Goal: Information Seeking & Learning: Check status

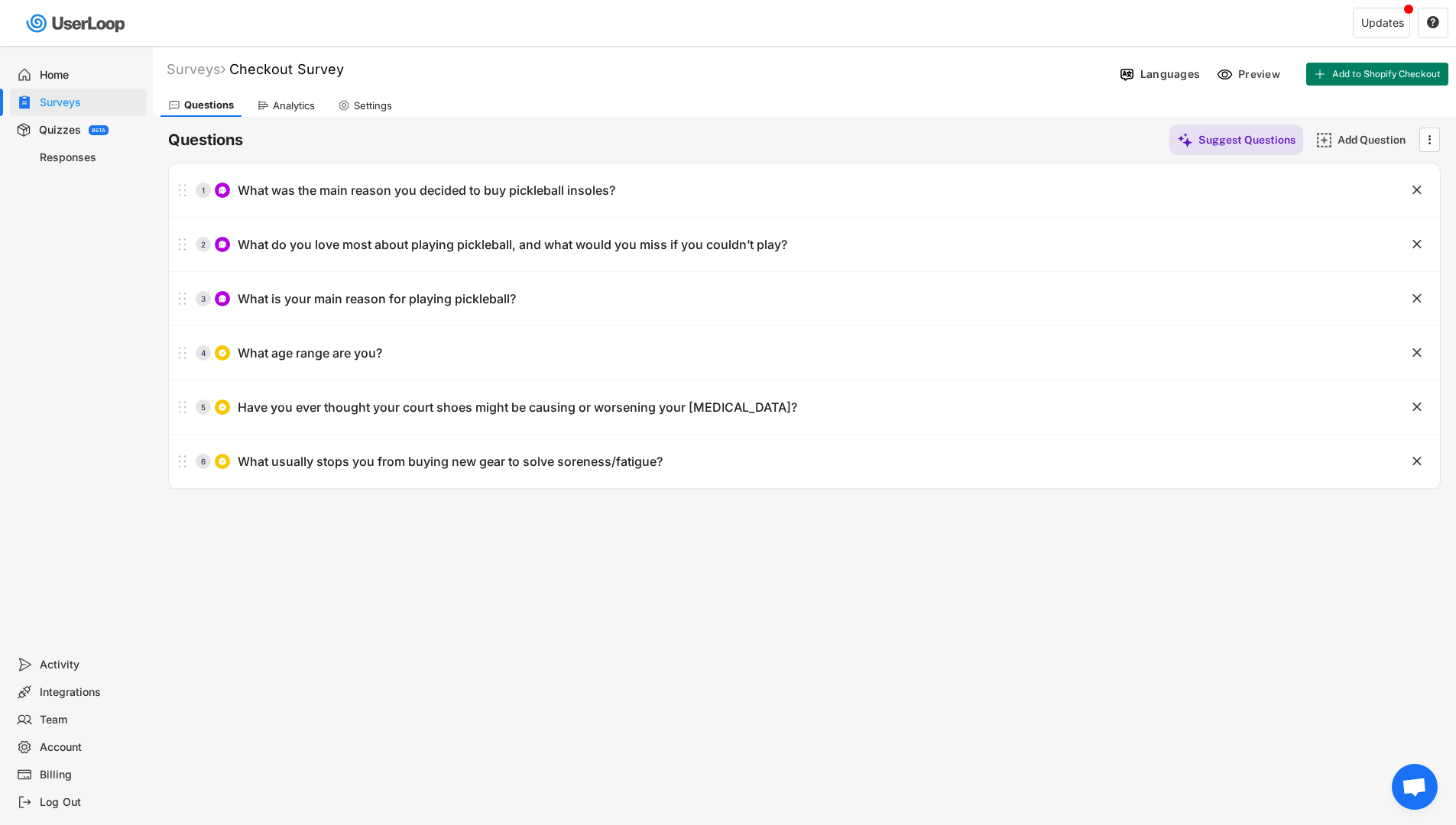
click at [313, 108] on div "Analytics" at bounding box center [294, 105] width 42 height 13
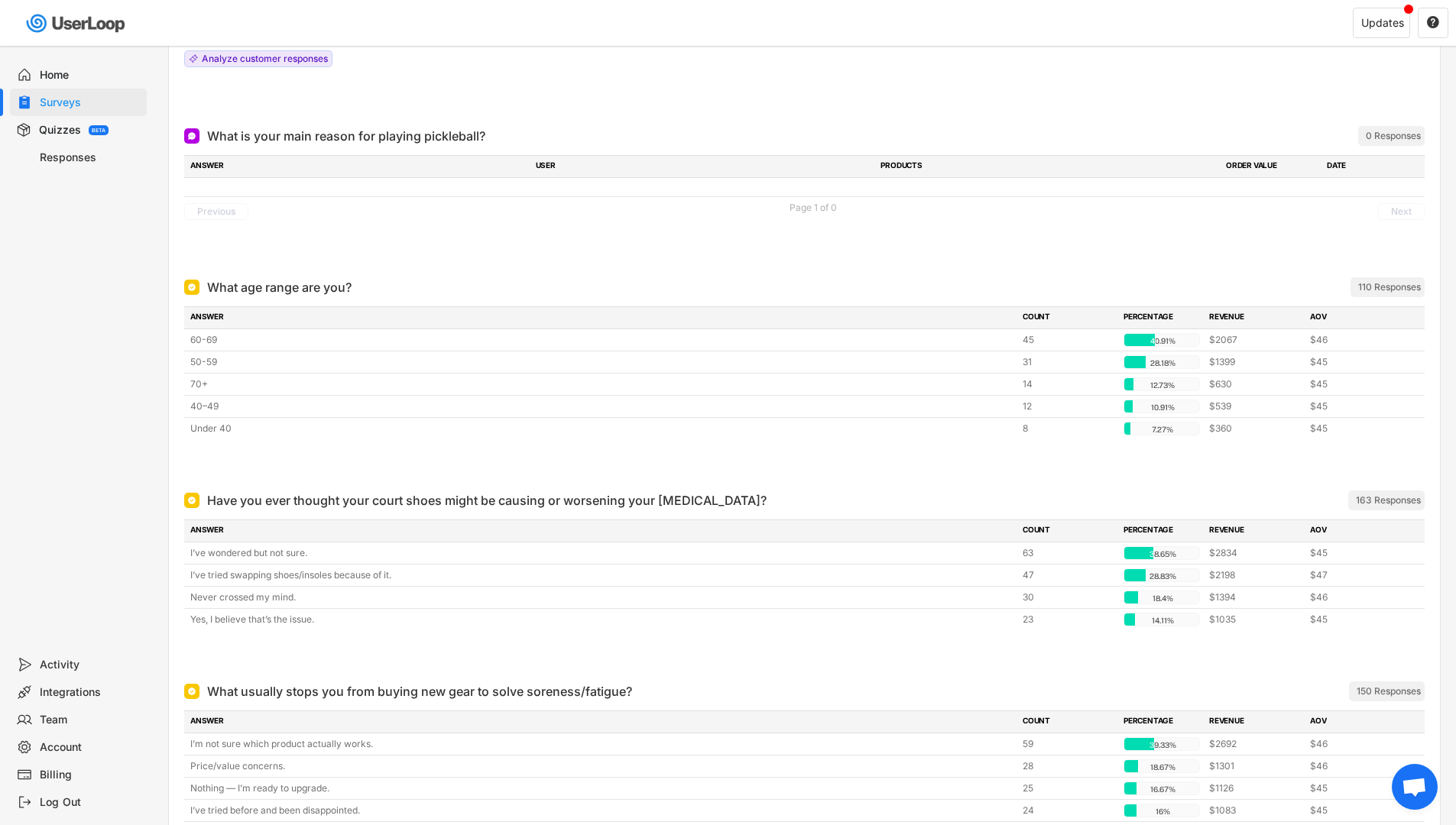
scroll to position [1046, 0]
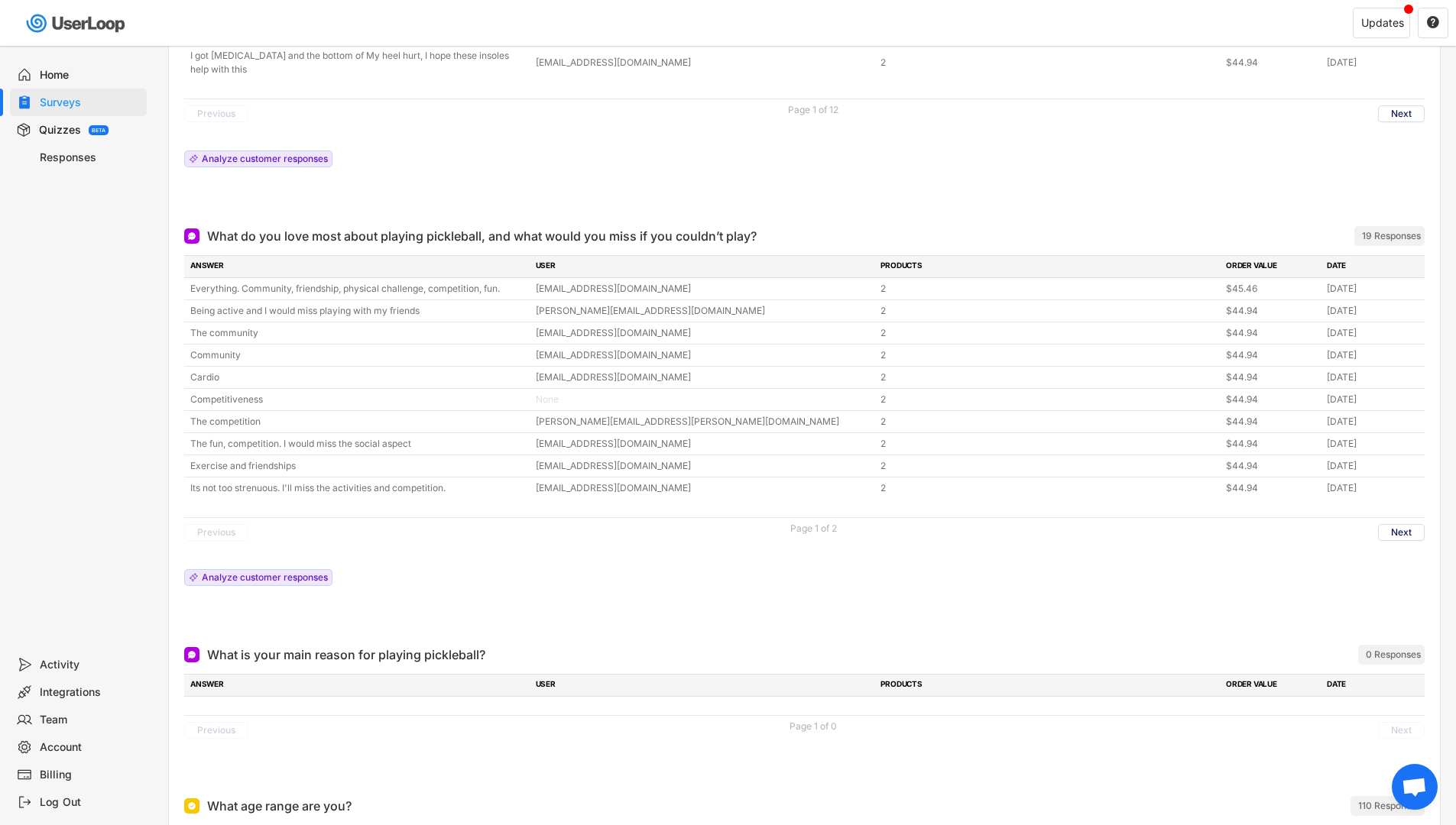
click at [105, 97] on div "Surveys" at bounding box center [90, 103] width 101 height 14
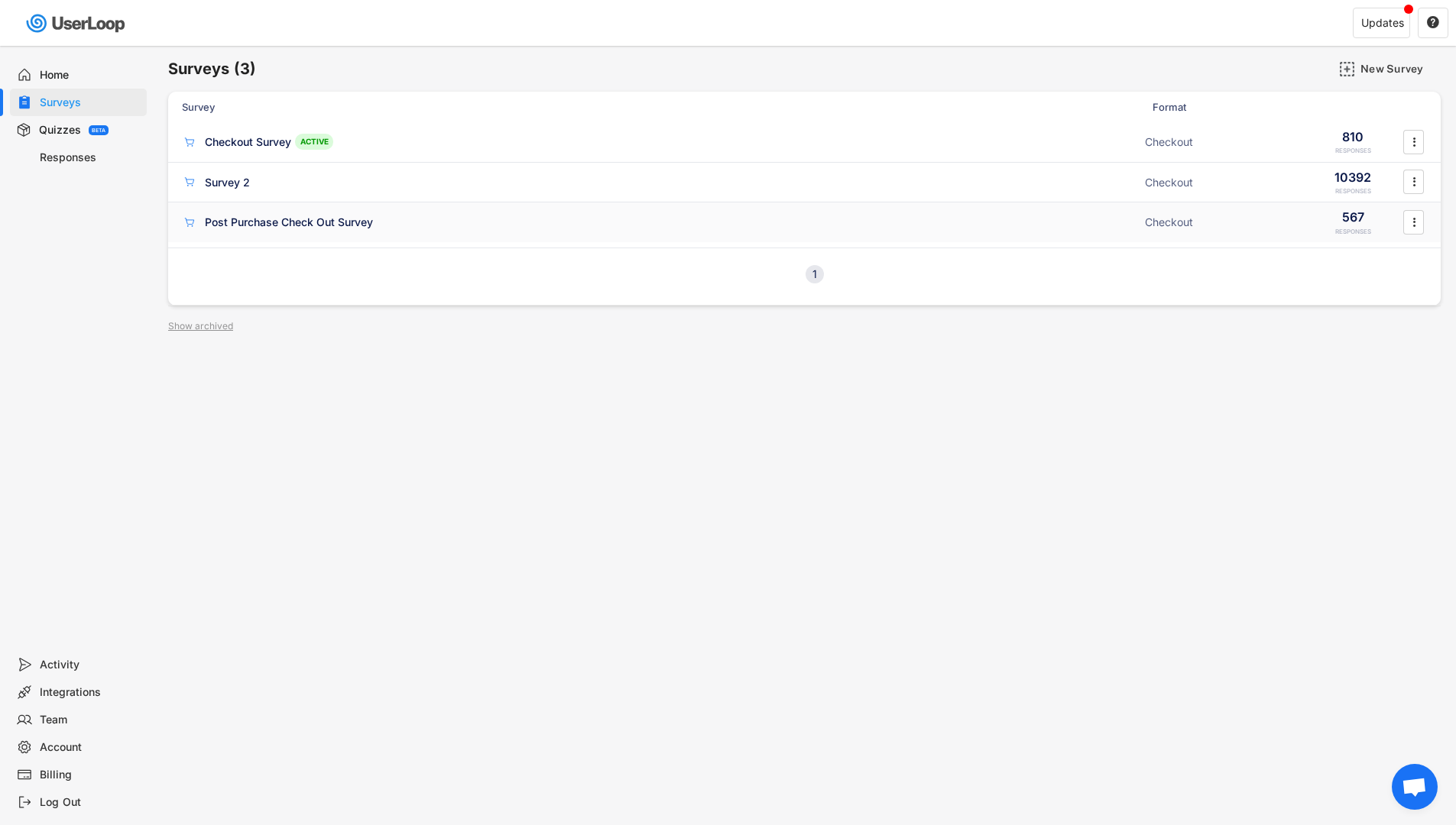
click at [280, 203] on div "Post Purchase Check Out Survey ACTIVE Checkout 567 RESPONSES " at bounding box center [804, 223] width 1273 height 40
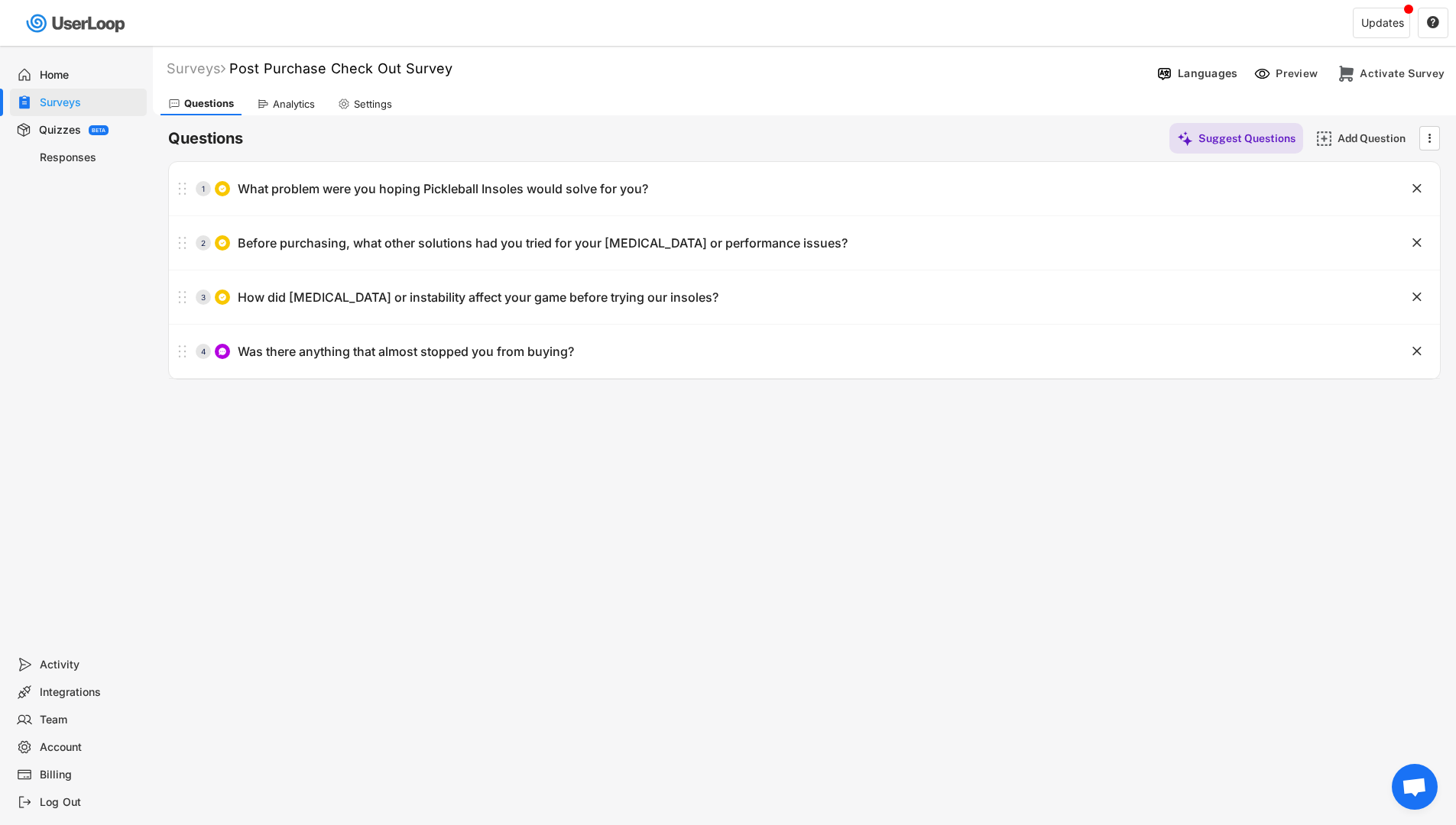
click at [89, 97] on div "Surveys" at bounding box center [90, 103] width 101 height 14
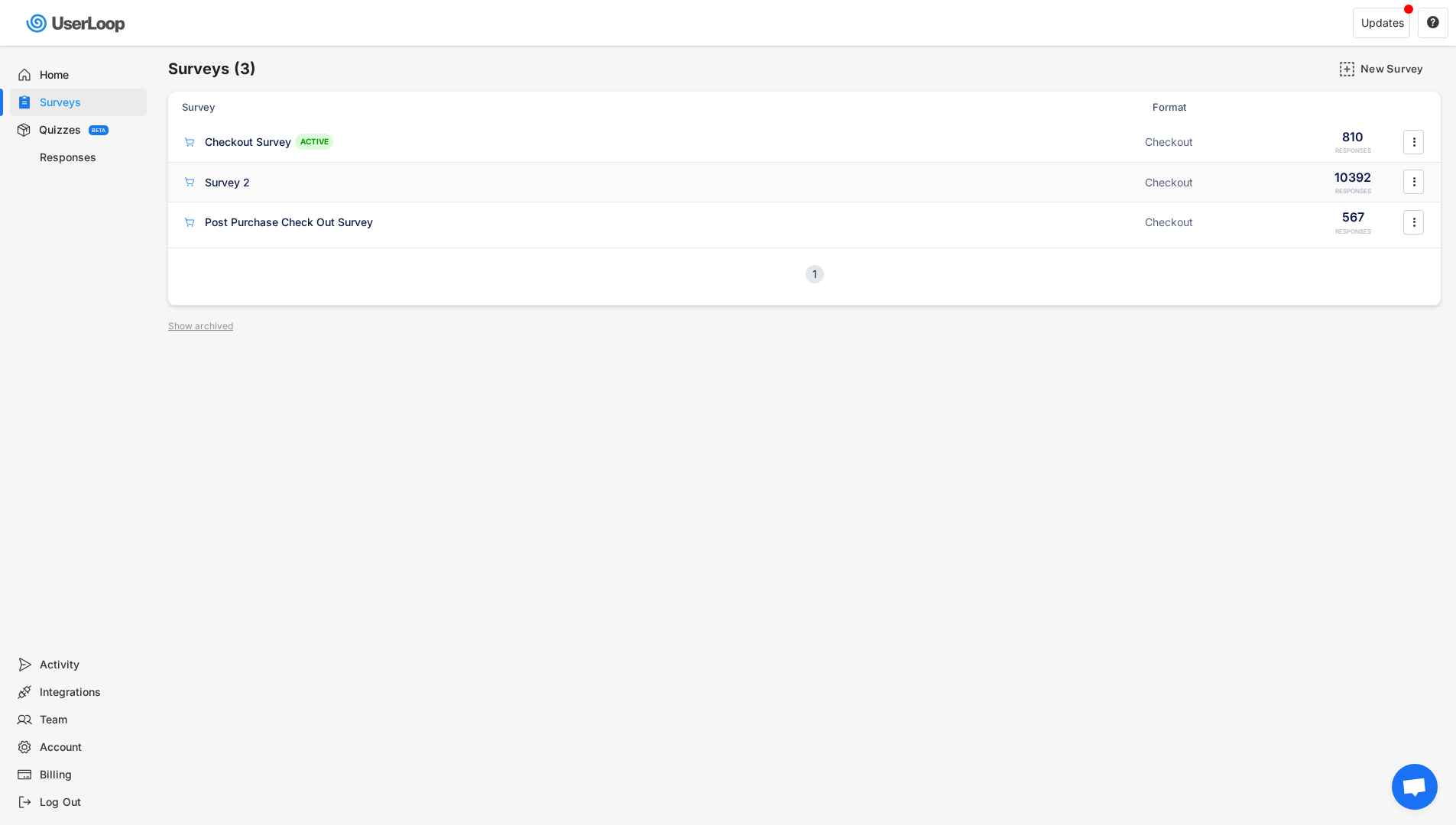
click at [232, 165] on div "Survey 2 ACTIVE Checkout 10392 RESPONSES " at bounding box center [804, 183] width 1273 height 40
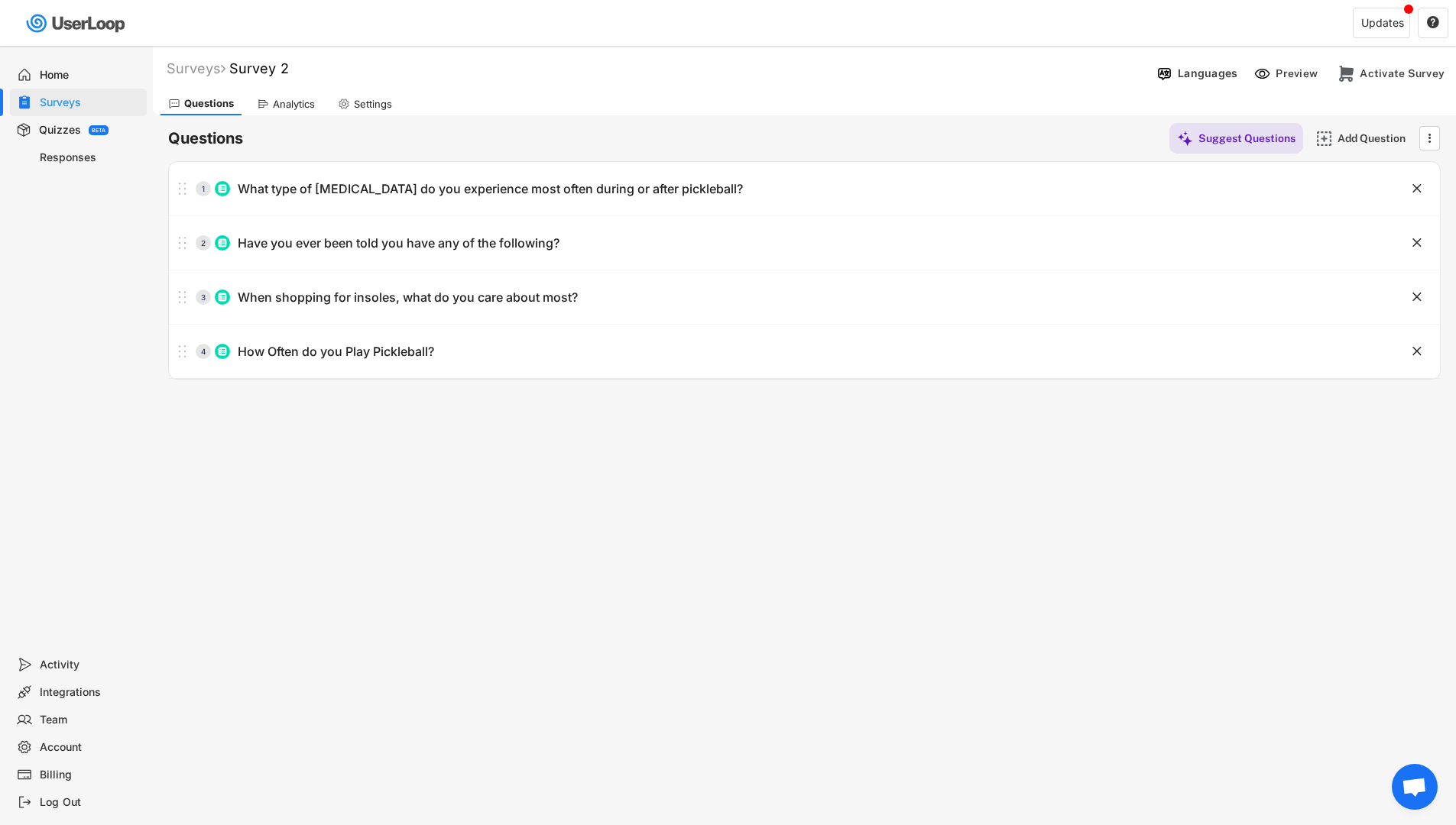
click at [266, 97] on icon at bounding box center [262, 103] width 12 height 12
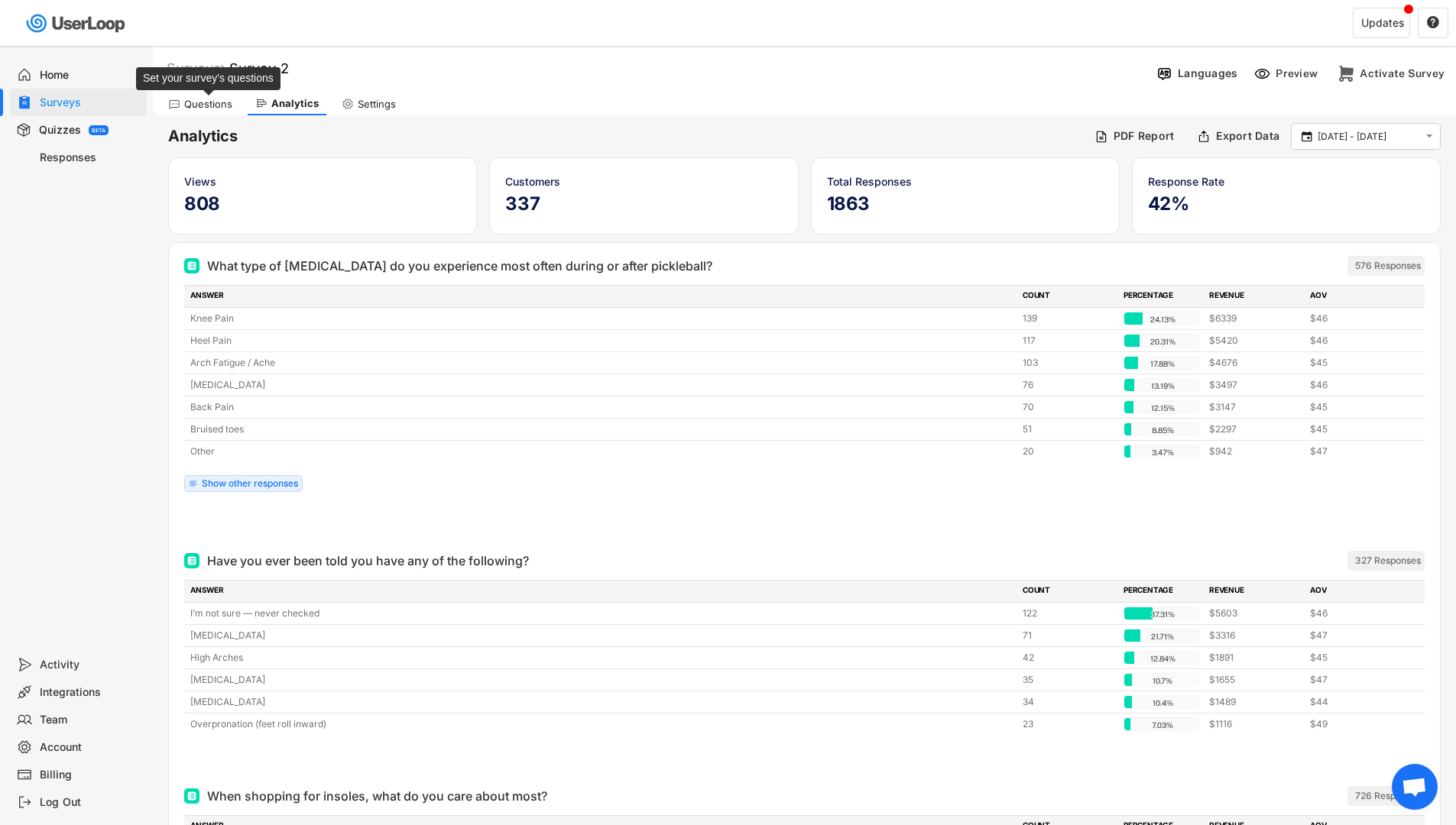
click at [206, 108] on div "Questions" at bounding box center [209, 104] width 48 height 13
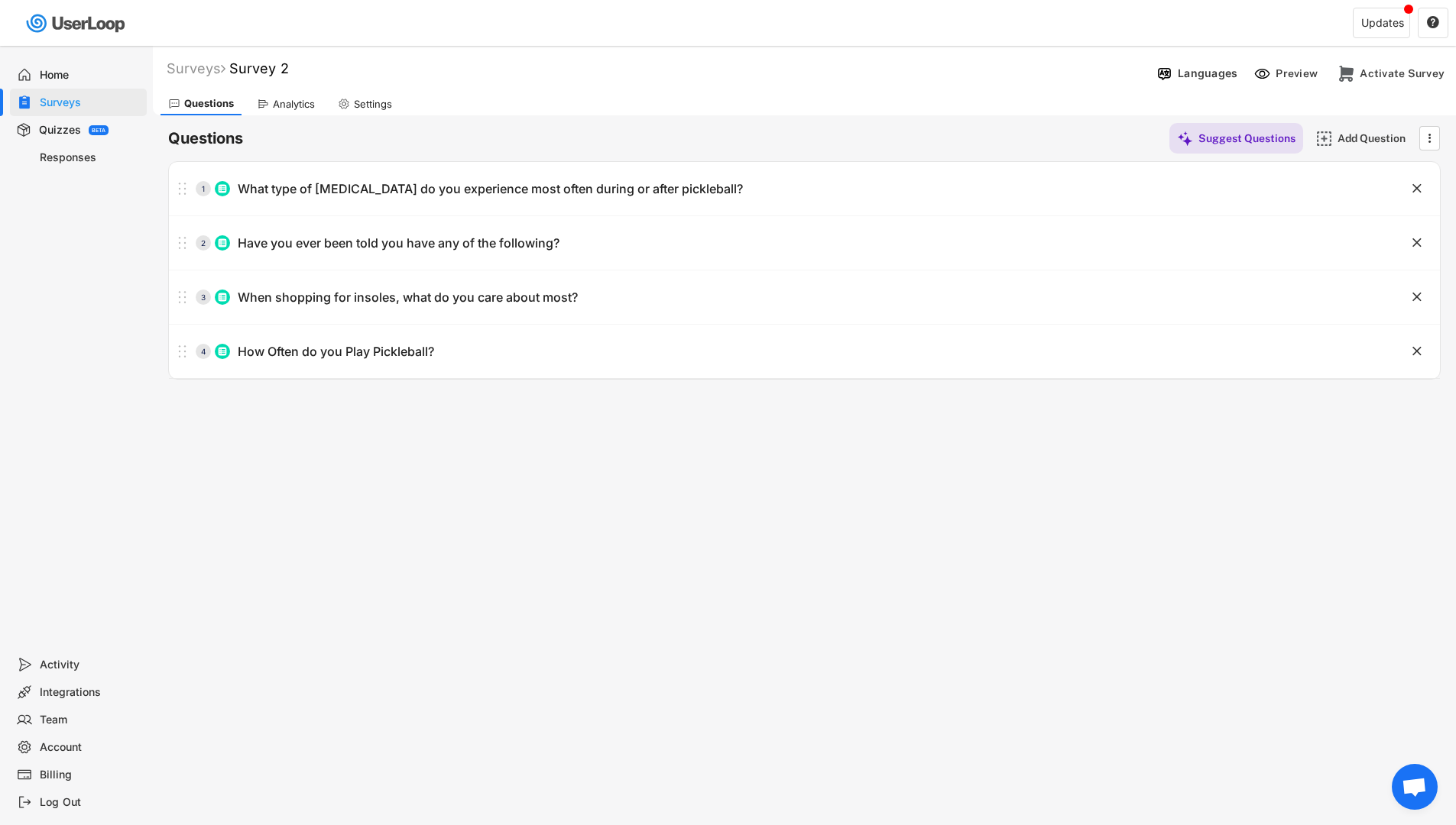
click at [78, 105] on div "Surveys" at bounding box center [90, 103] width 101 height 14
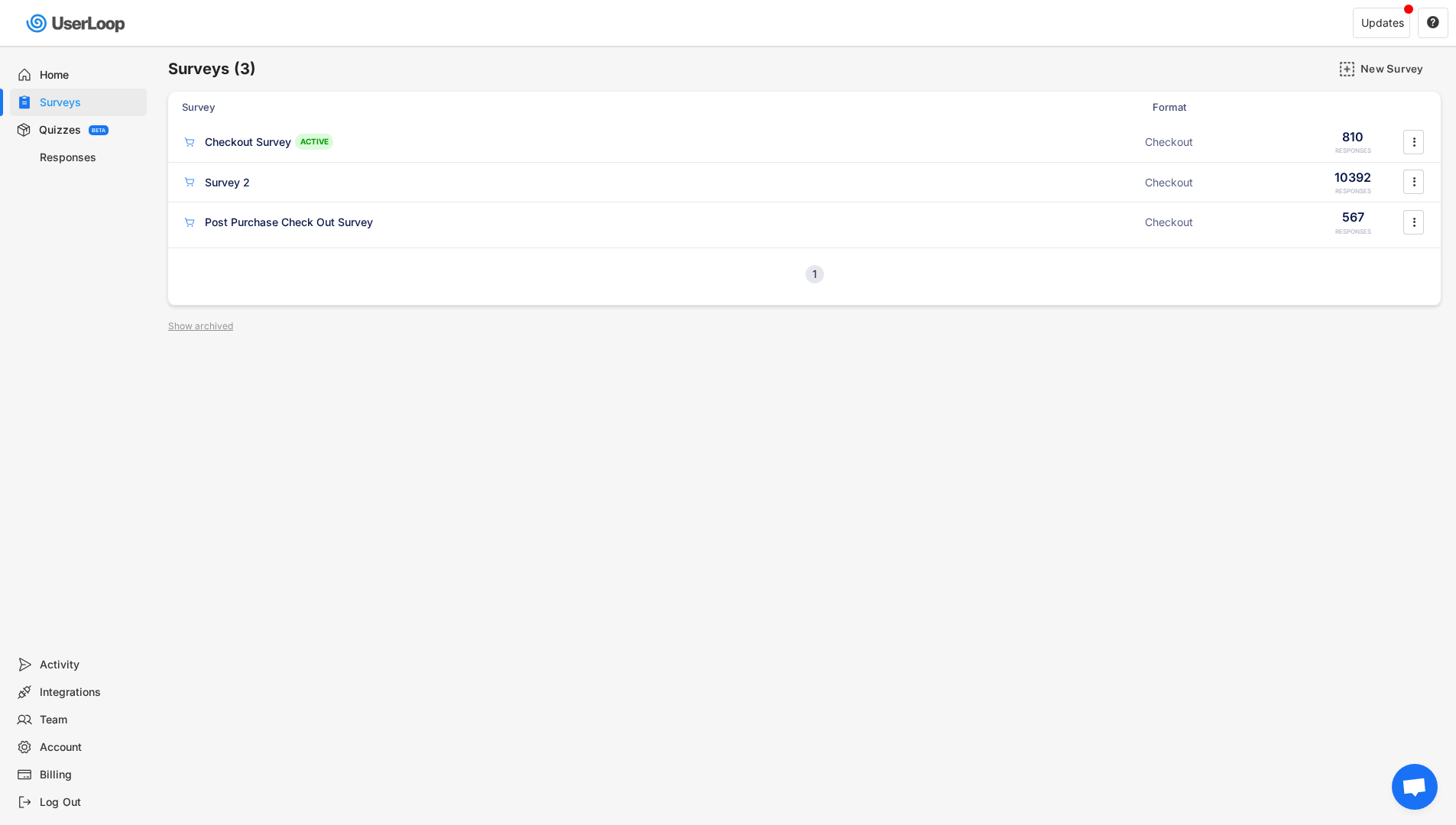
click at [48, 101] on div "Surveys" at bounding box center [90, 103] width 101 height 14
click at [245, 210] on div "Post Purchase Check Out Survey ACTIVE Checkout 567 RESPONSES " at bounding box center [804, 223] width 1273 height 40
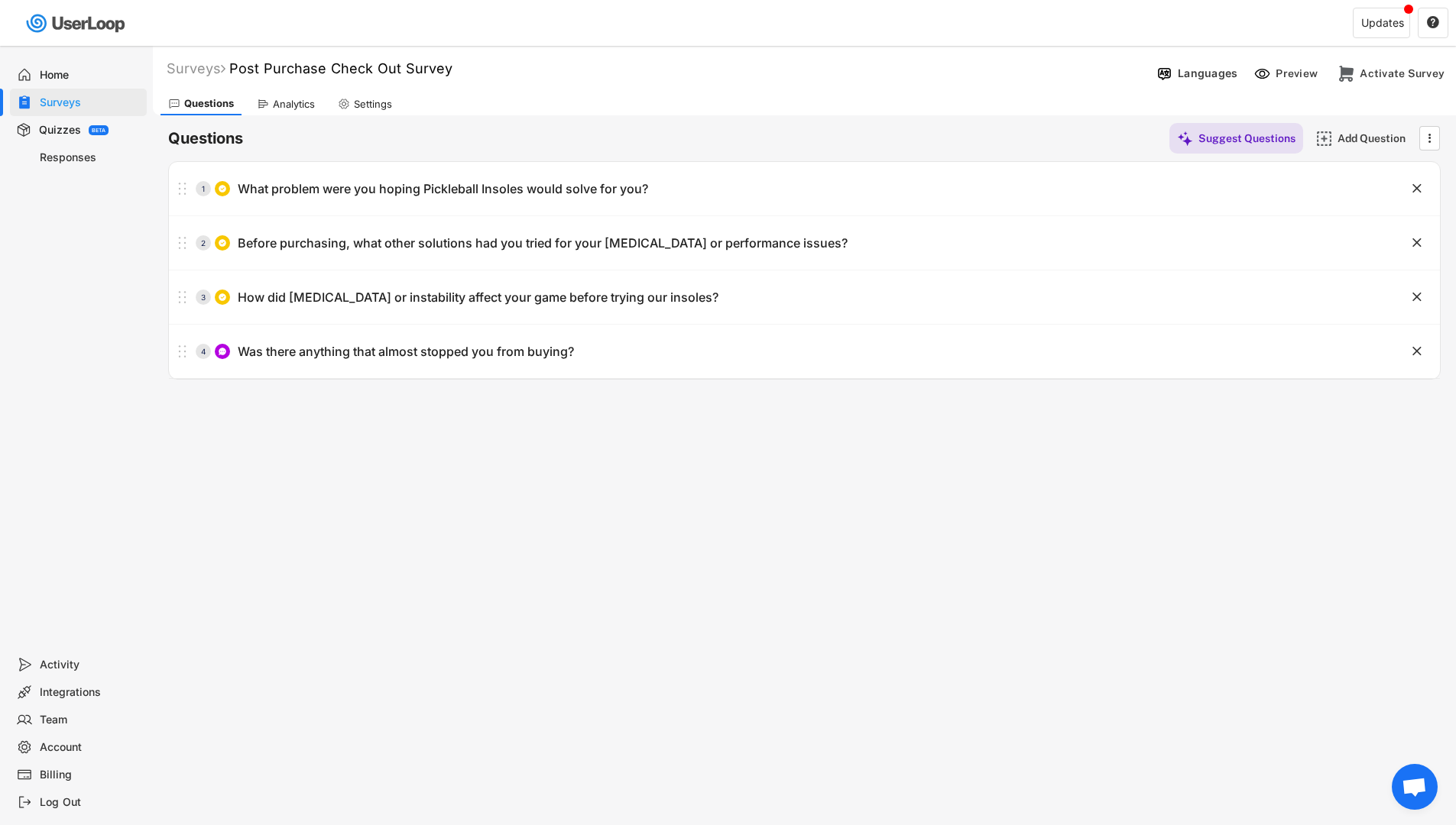
click at [298, 105] on div "Analytics" at bounding box center [294, 104] width 42 height 13
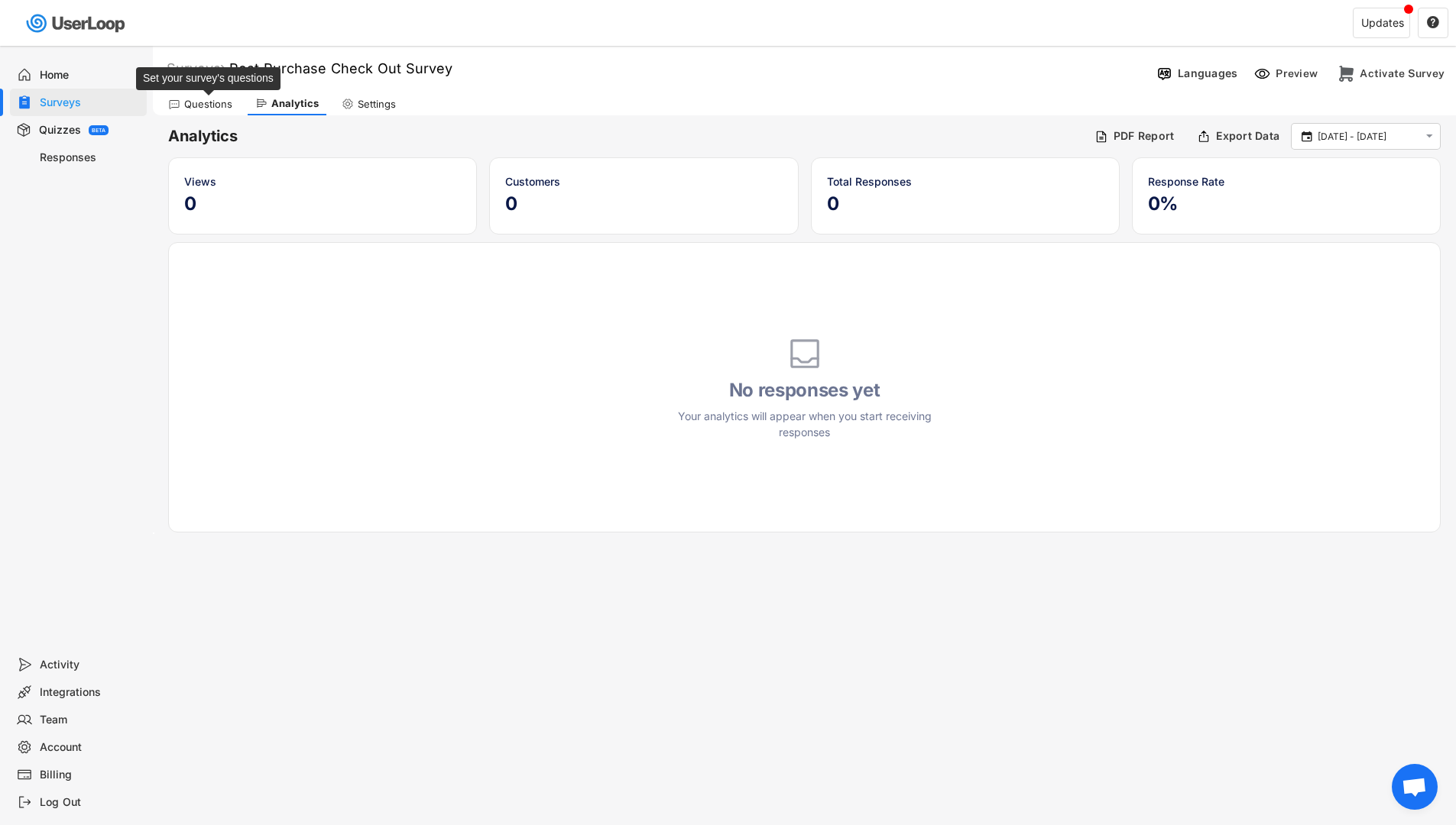
click at [195, 99] on div "Questions" at bounding box center [209, 104] width 48 height 13
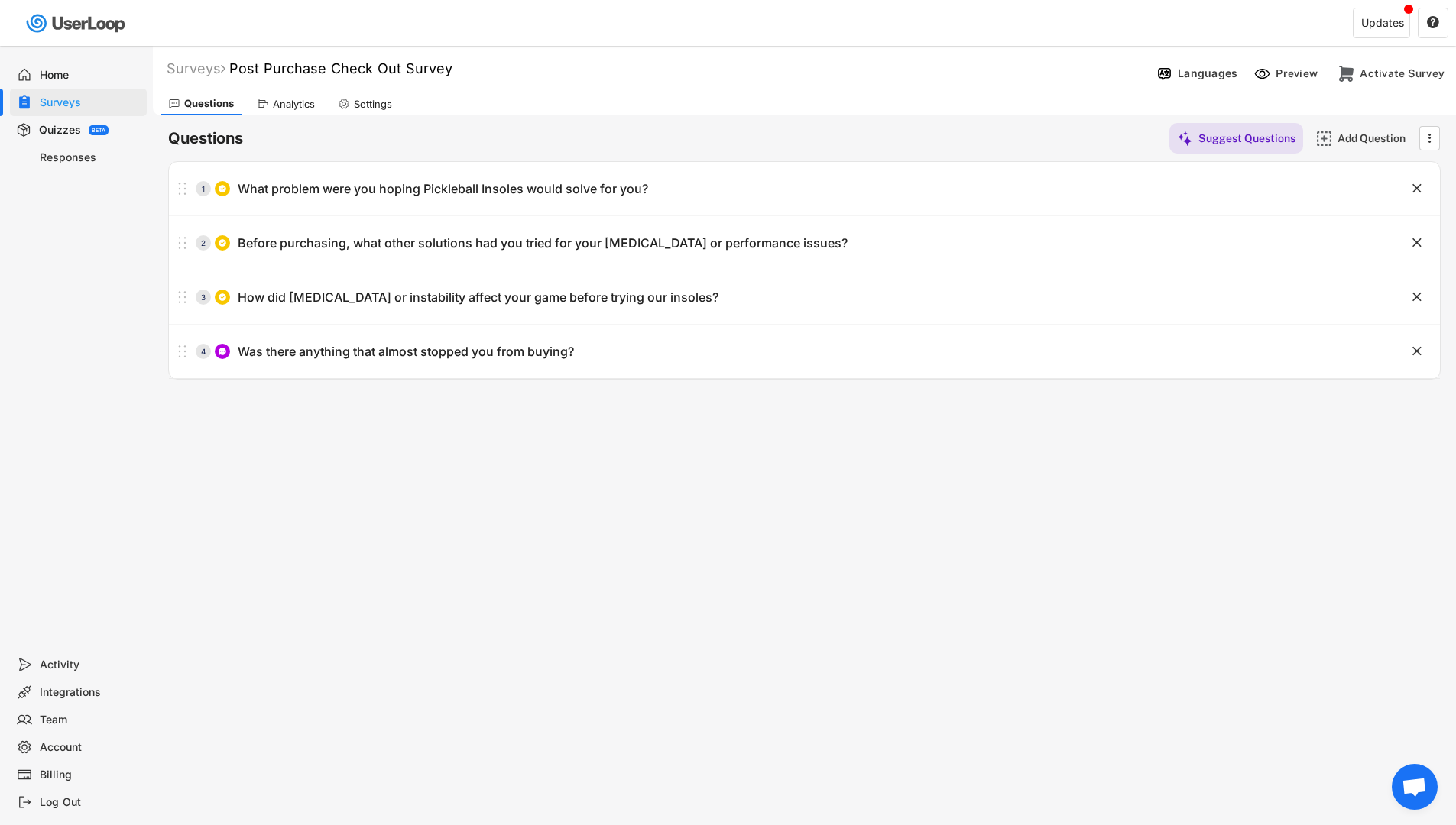
click at [70, 101] on div "Surveys" at bounding box center [90, 103] width 101 height 14
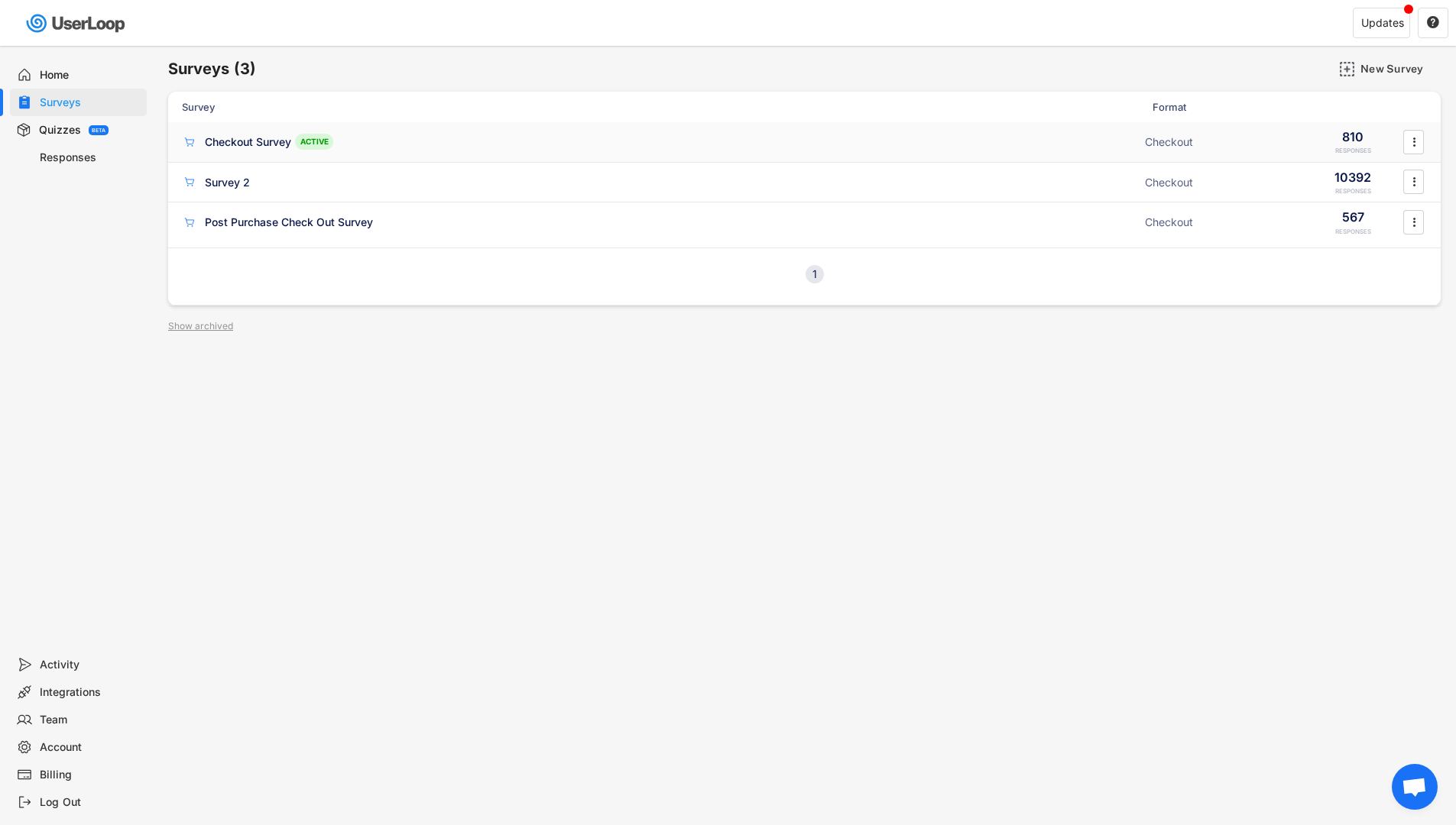
click at [223, 141] on div "Checkout Survey" at bounding box center [248, 141] width 86 height 15
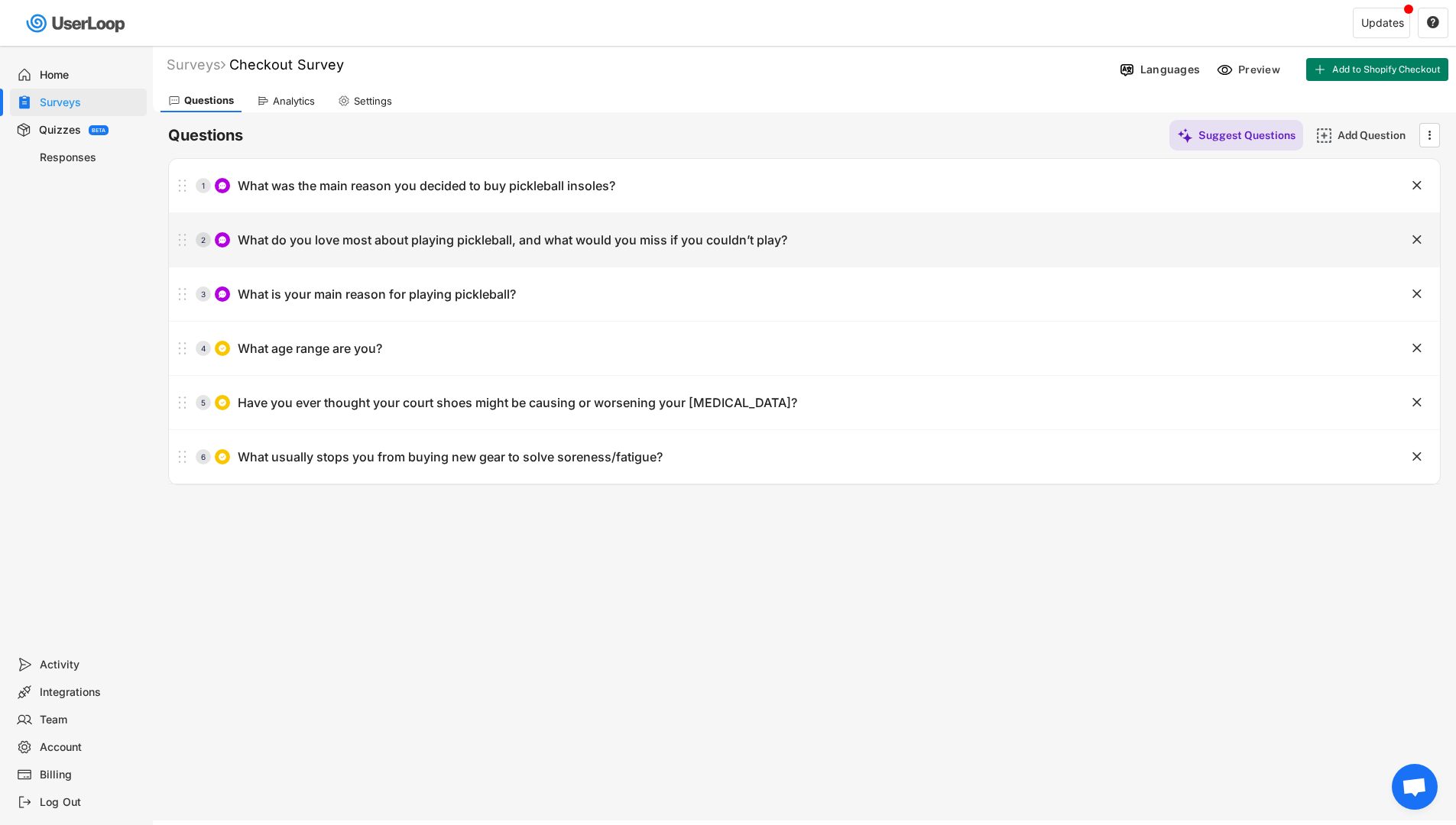
scroll to position [6, 0]
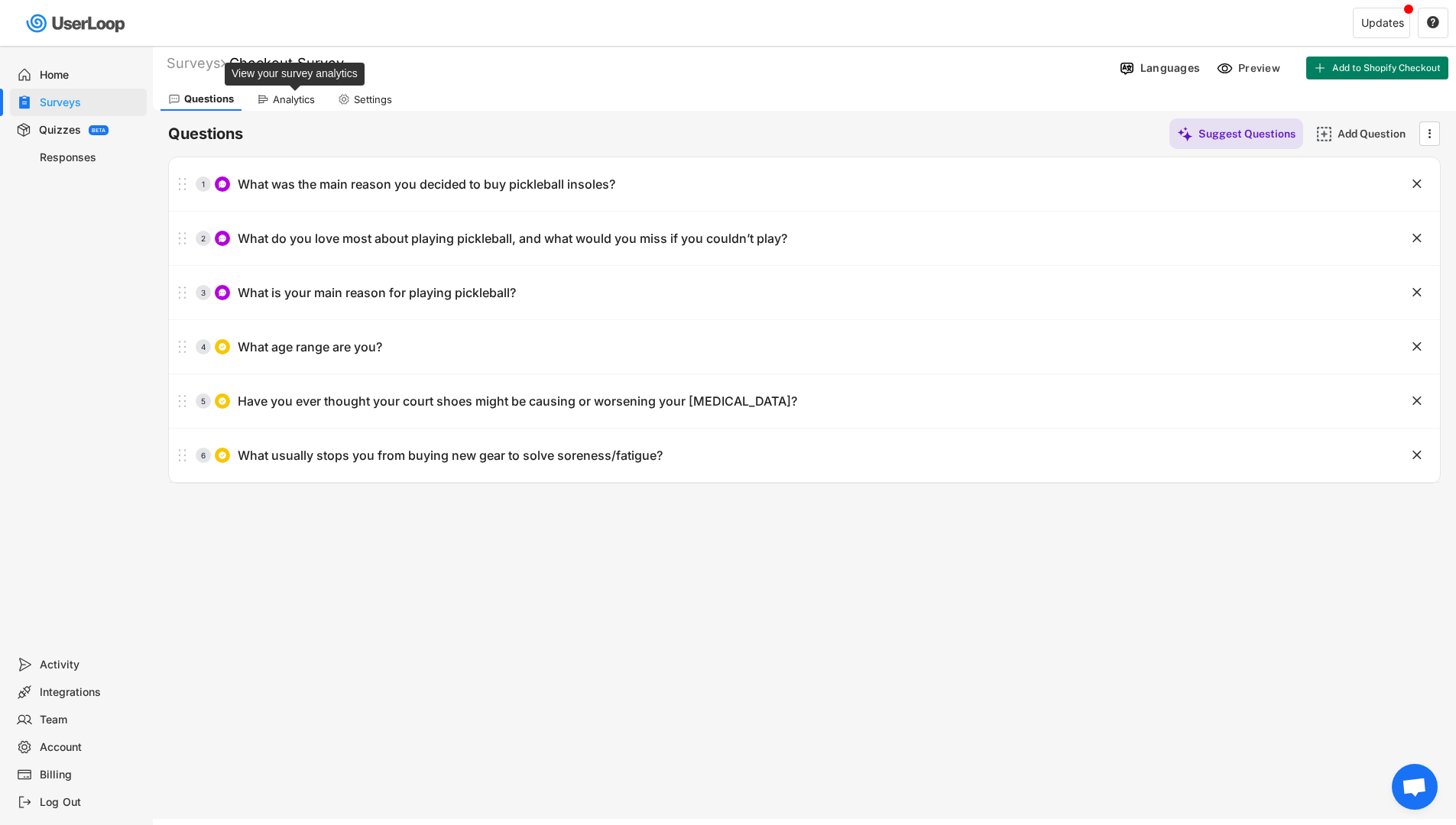
click at [286, 97] on div "Analytics" at bounding box center [294, 100] width 42 height 13
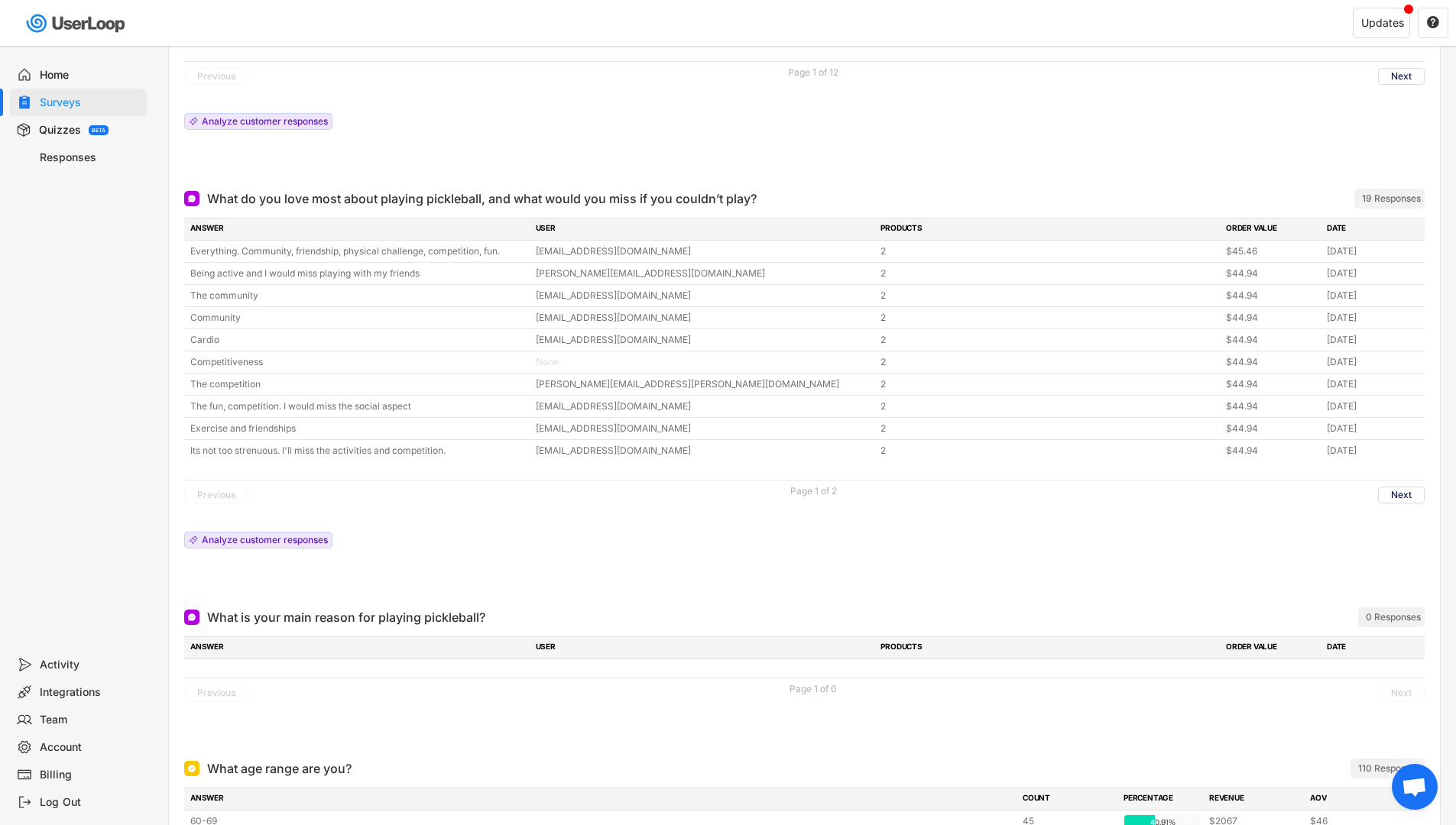
scroll to position [574, 0]
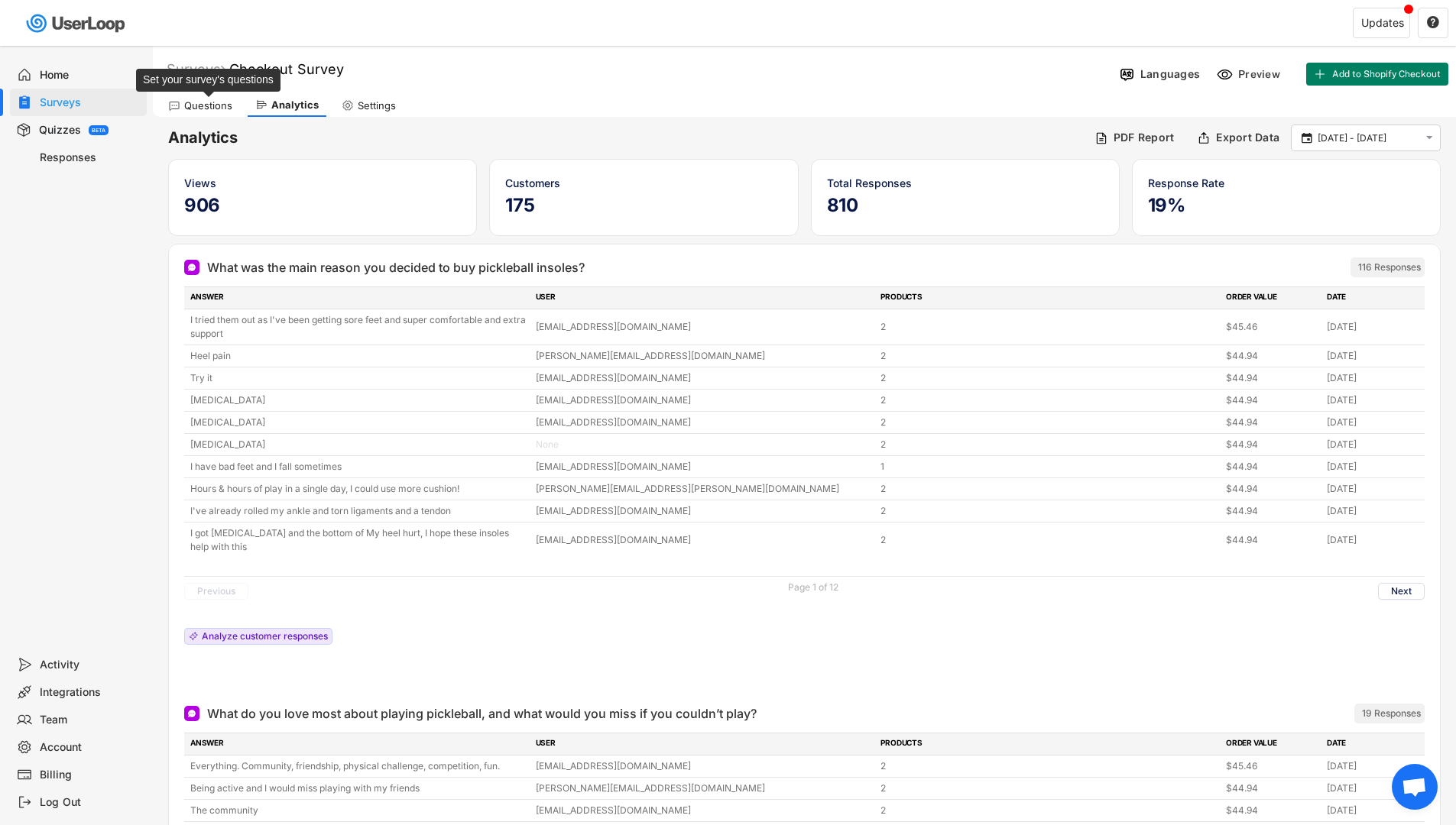
click at [200, 107] on div "Questions" at bounding box center [209, 105] width 48 height 13
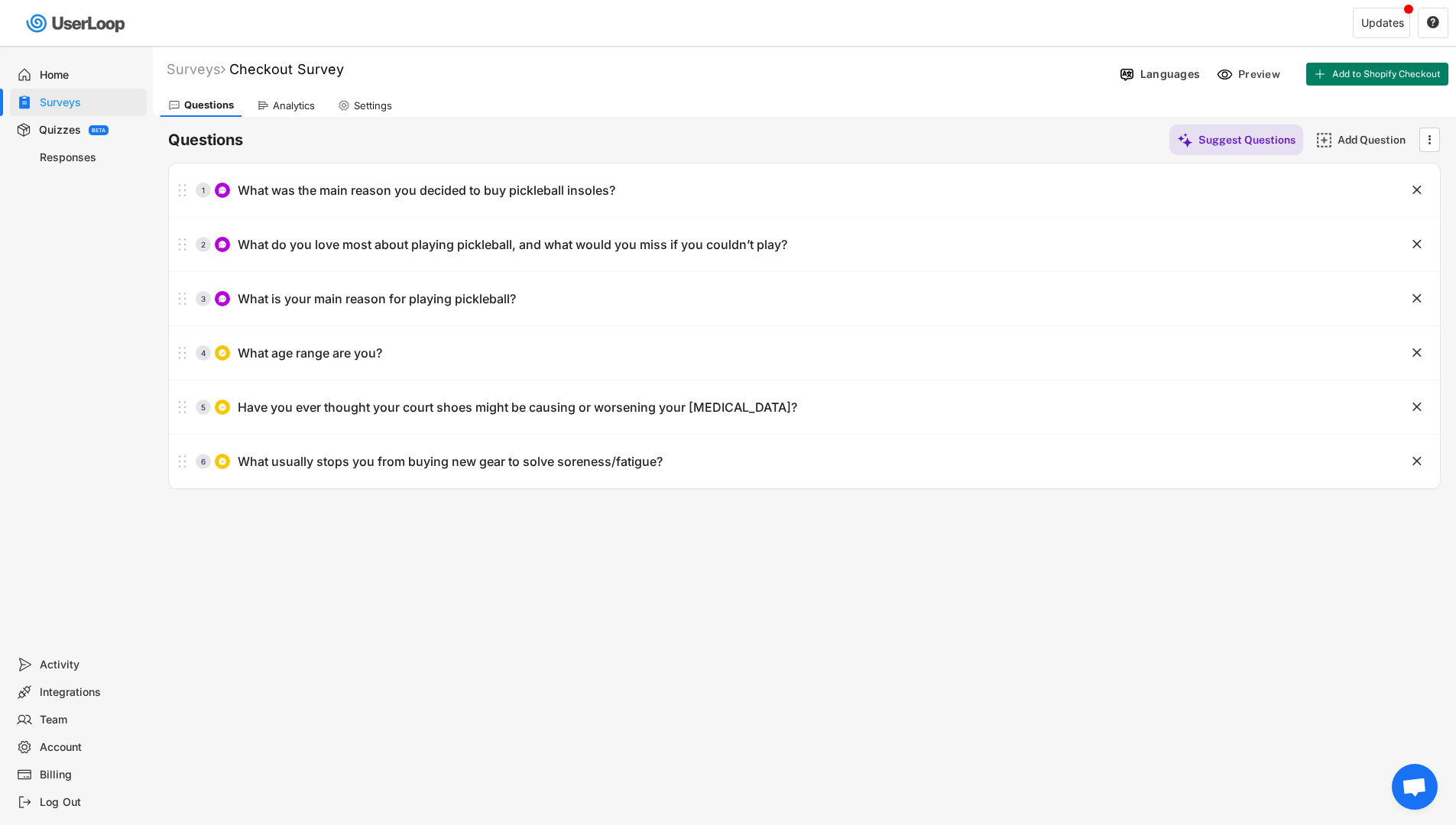
click at [44, 91] on div "Surveys" at bounding box center [78, 102] width 137 height 27
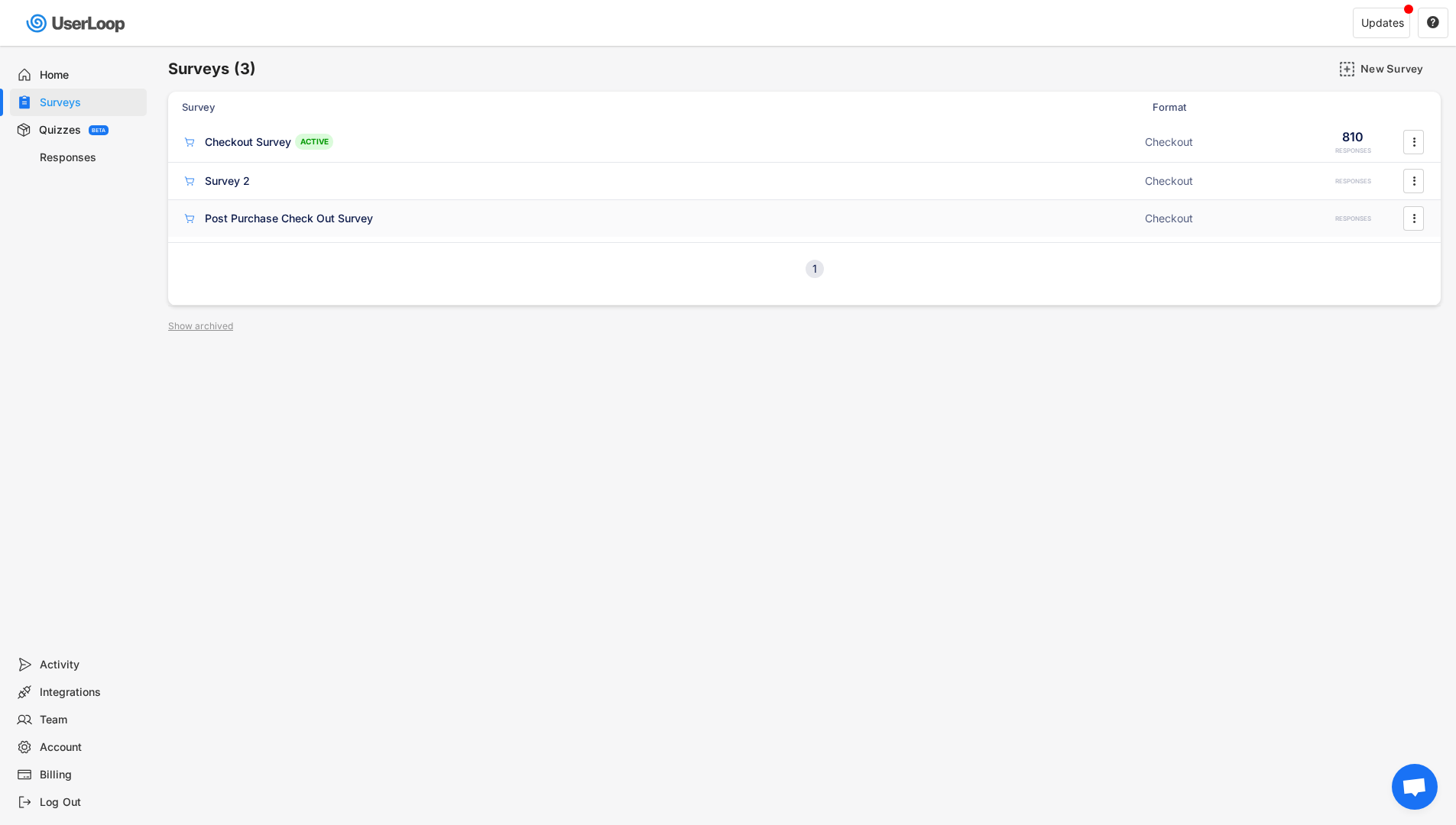
click at [239, 214] on div "Post Purchase Check Out Survey" at bounding box center [288, 218] width 168 height 15
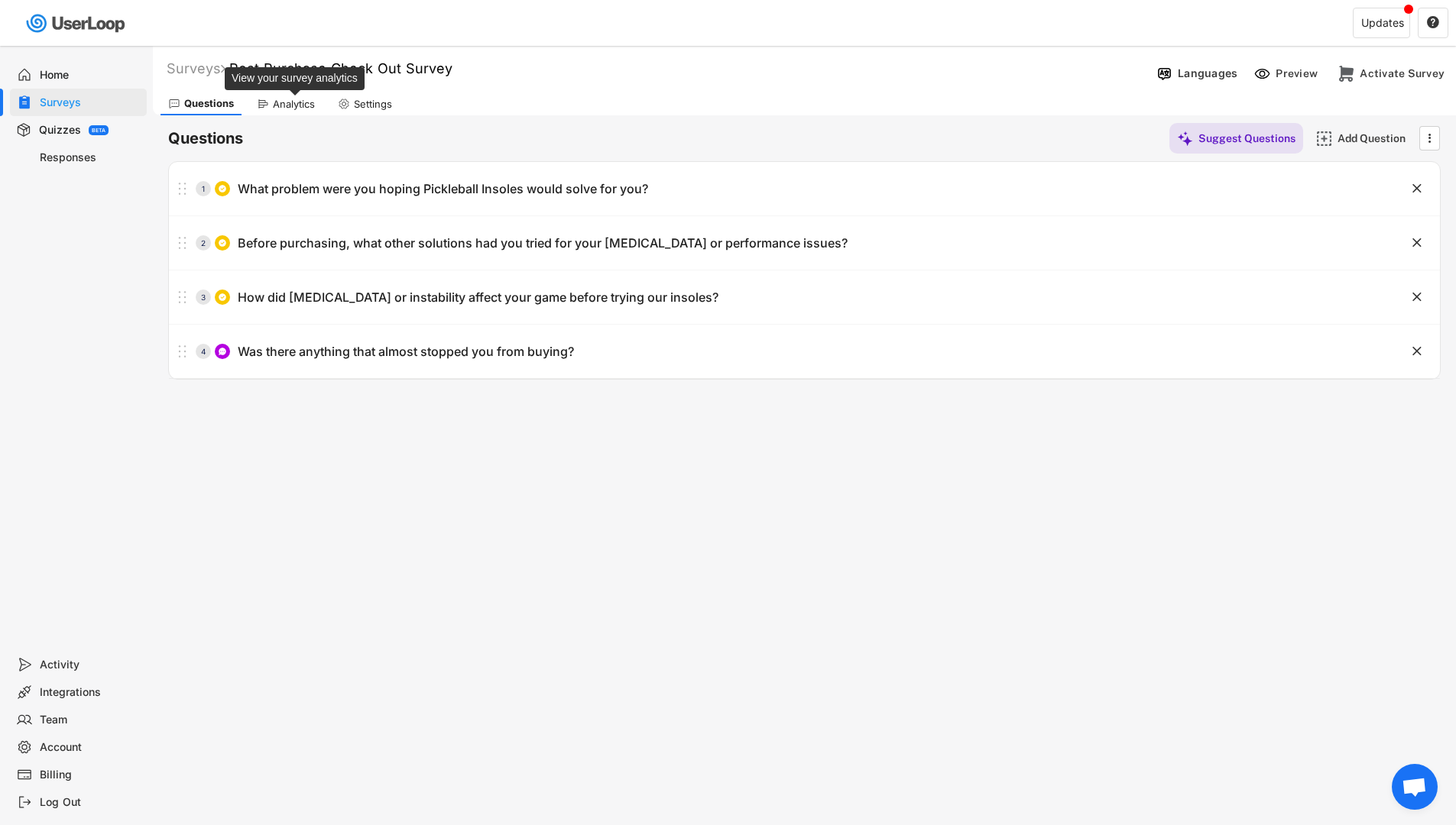
click at [274, 99] on div "Analytics" at bounding box center [294, 104] width 42 height 13
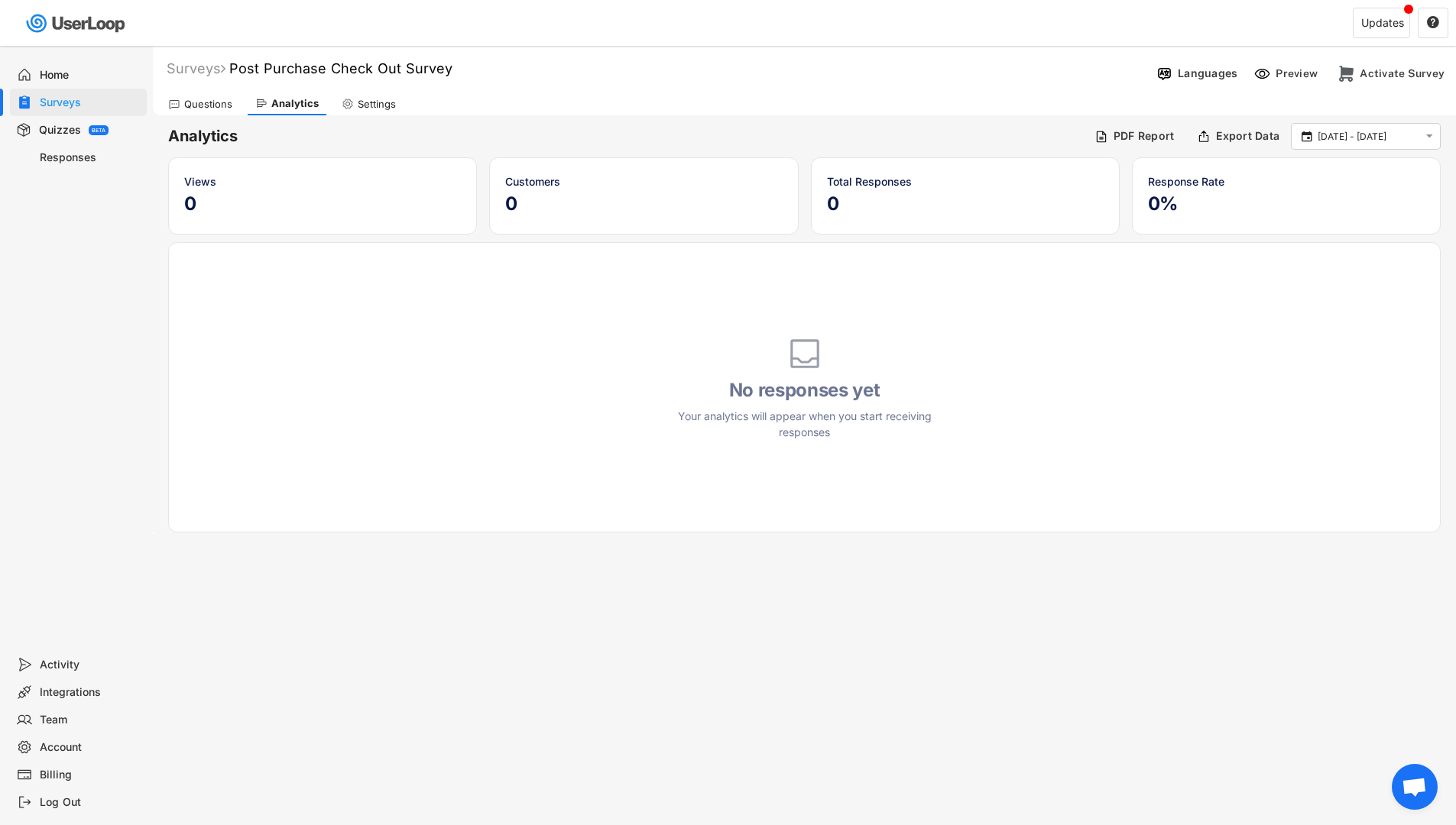
click at [40, 97] on div "Surveys" at bounding box center [90, 103] width 101 height 14
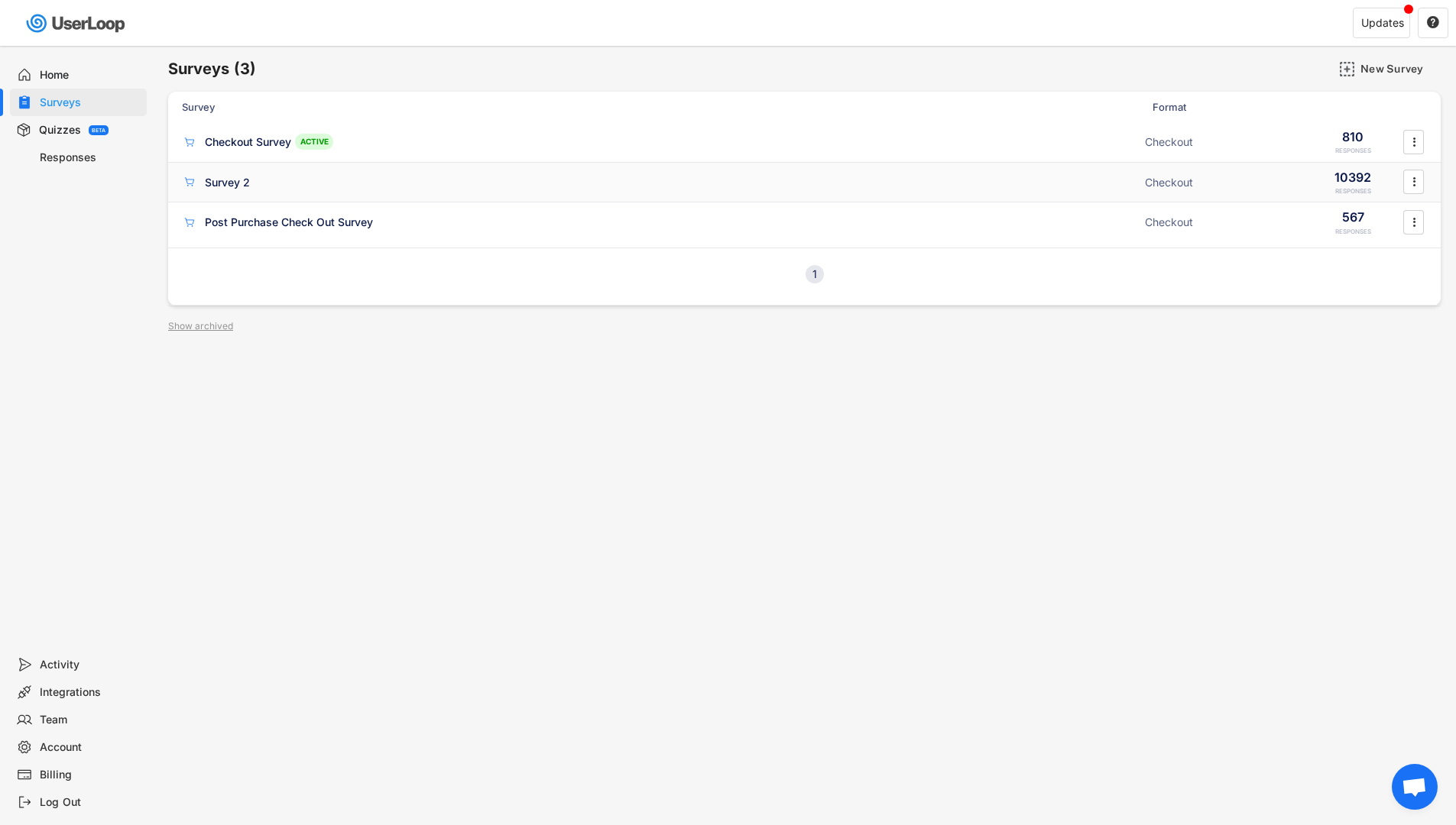
click at [217, 173] on div "Survey 2 ACTIVE Checkout 10392 RESPONSES " at bounding box center [804, 183] width 1273 height 40
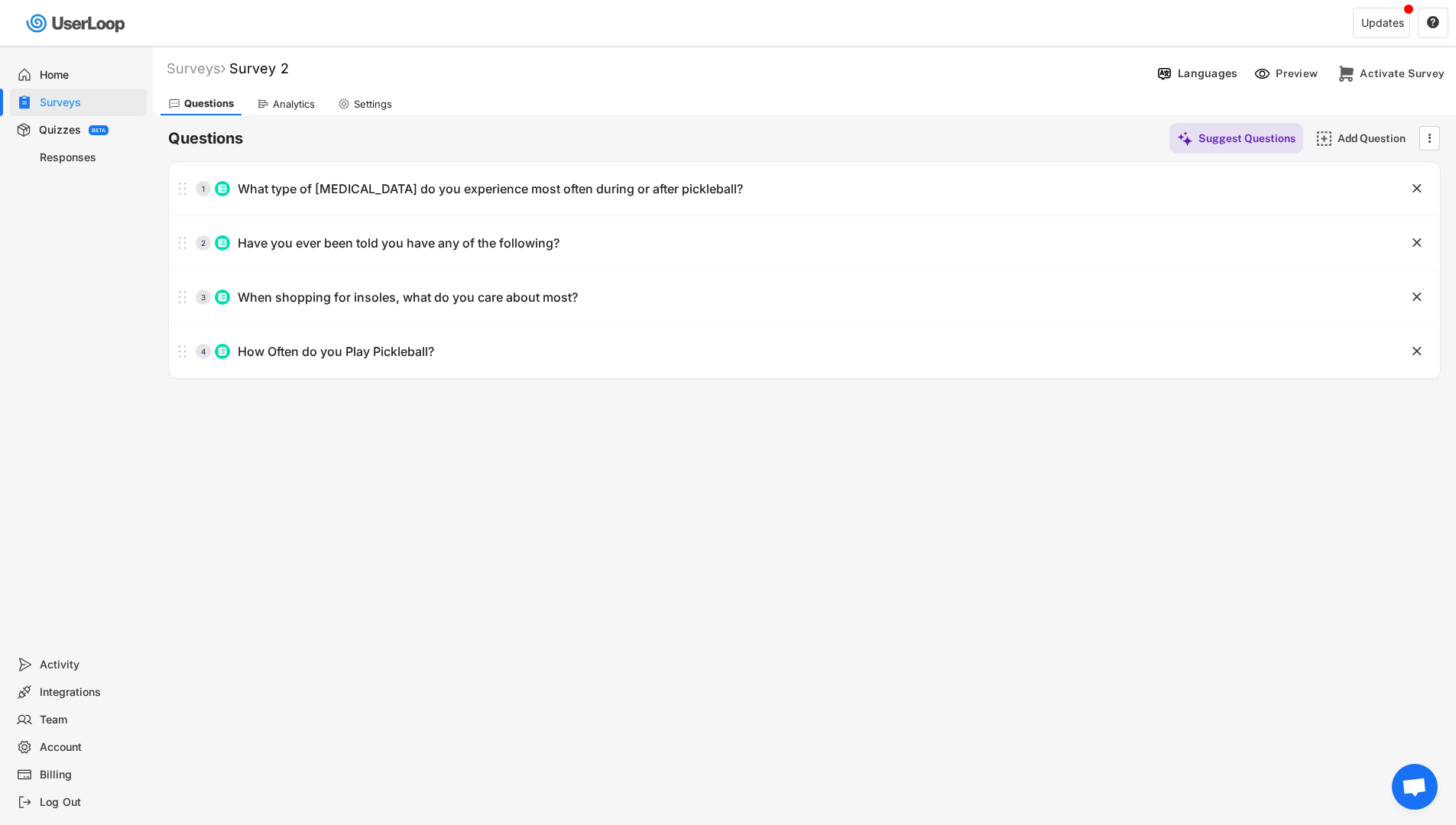
click at [280, 102] on div "Analytics" at bounding box center [294, 104] width 42 height 13
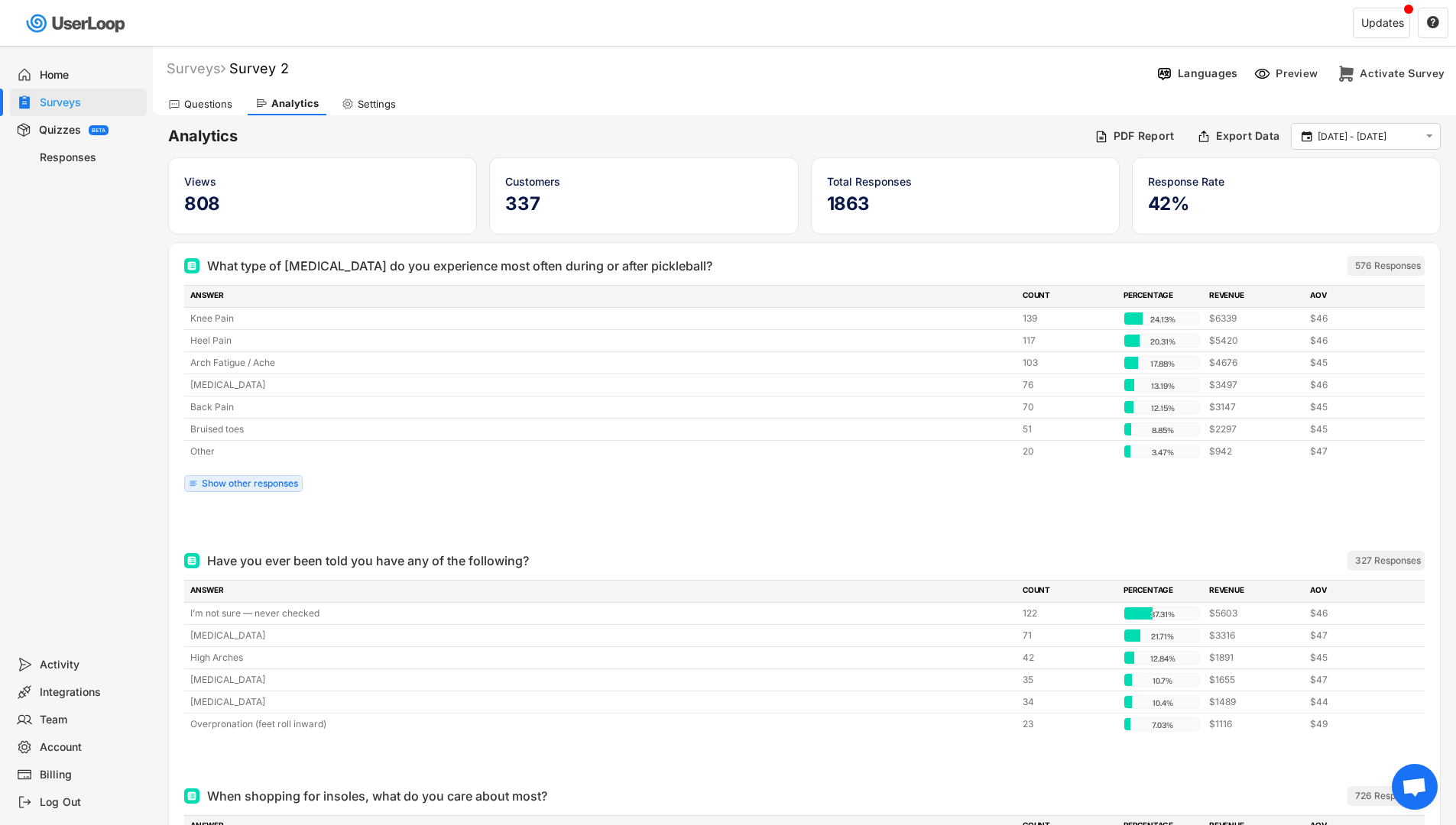
drag, startPoint x: 48, startPoint y: 70, endPoint x: 69, endPoint y: 100, distance: 36.6
click at [48, 71] on div "Home" at bounding box center [90, 75] width 101 height 14
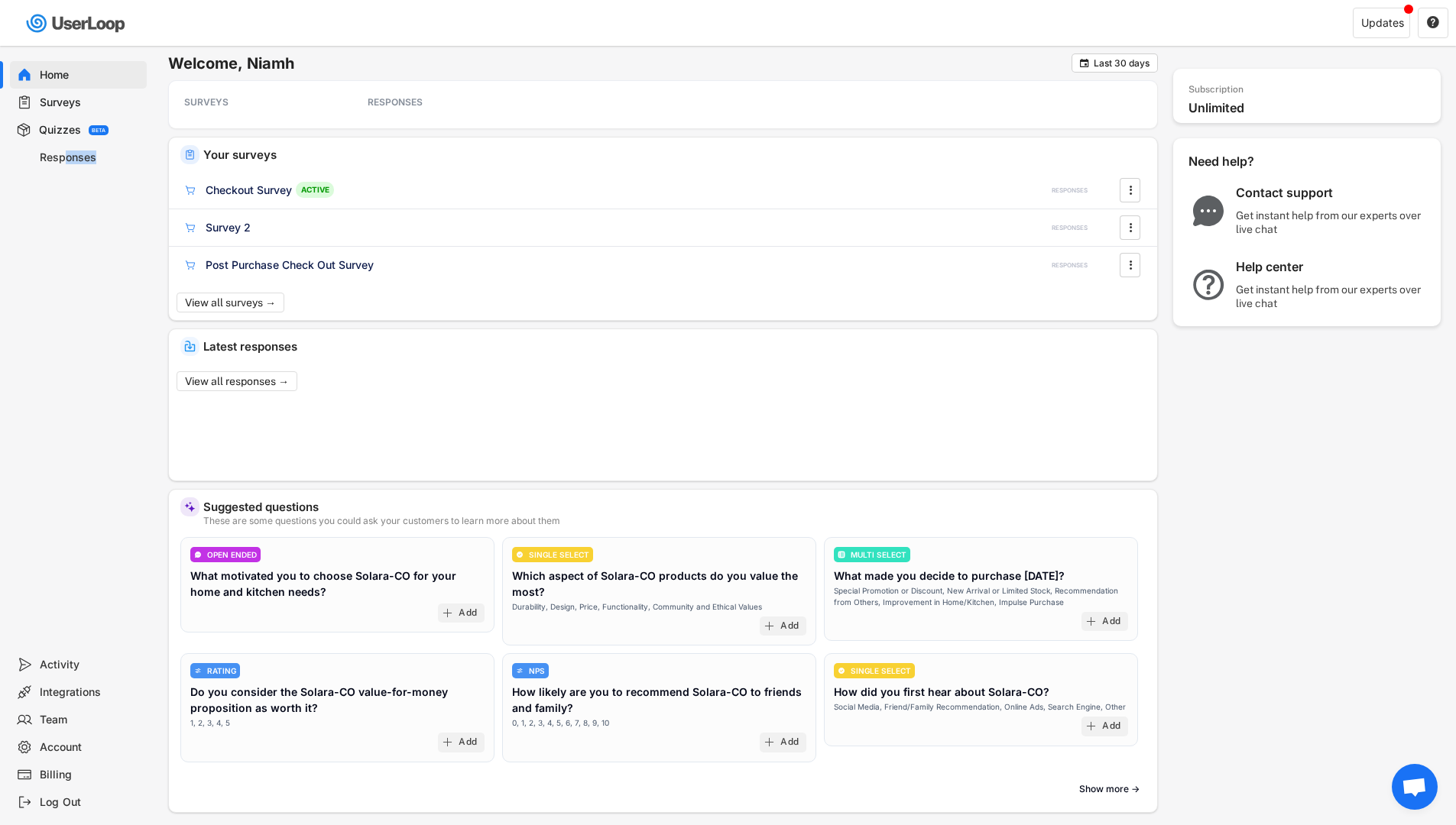
click at [65, 165] on div "Responses" at bounding box center [78, 157] width 137 height 27
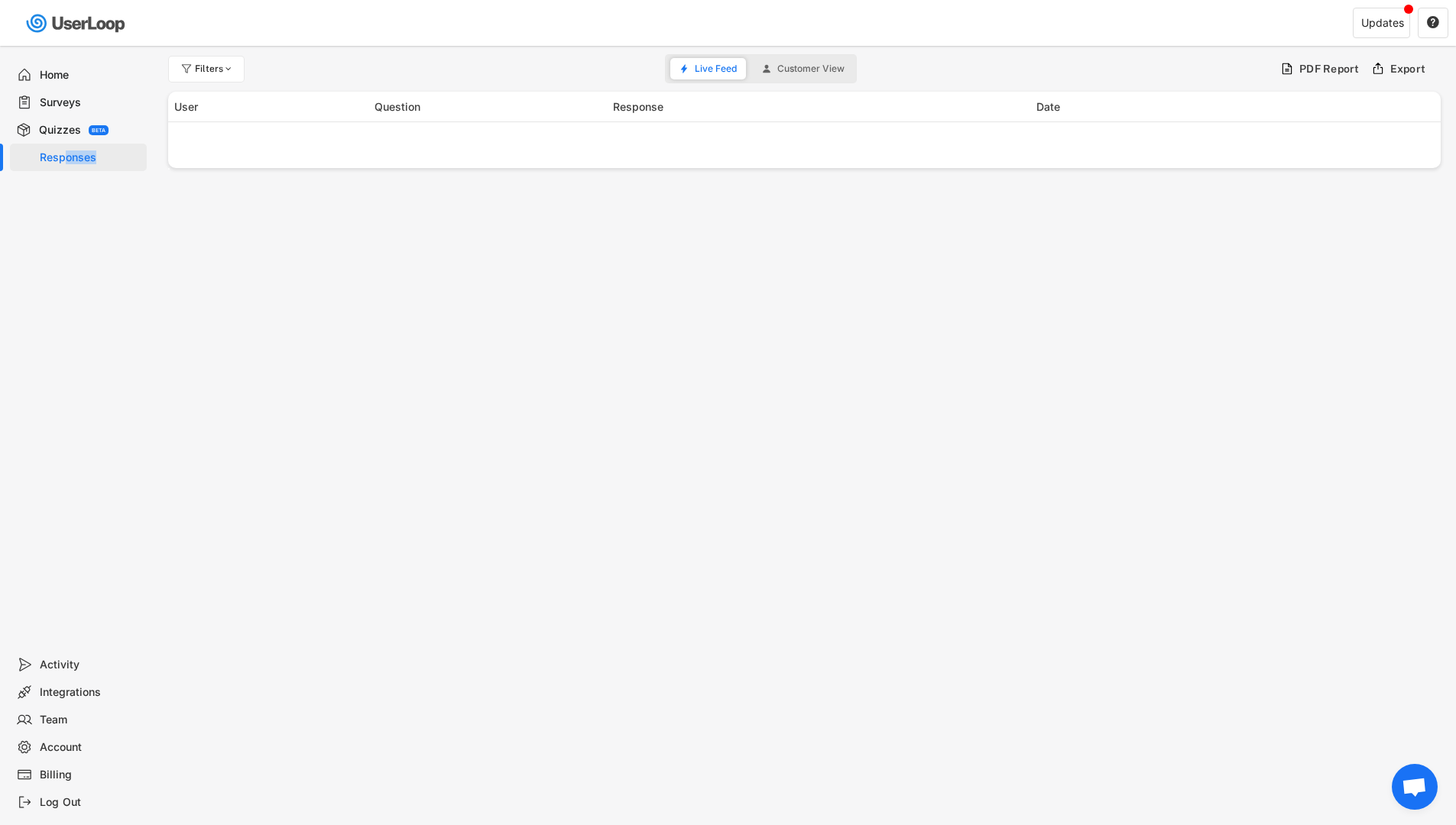
click at [62, 160] on div "Responses" at bounding box center [90, 157] width 101 height 14
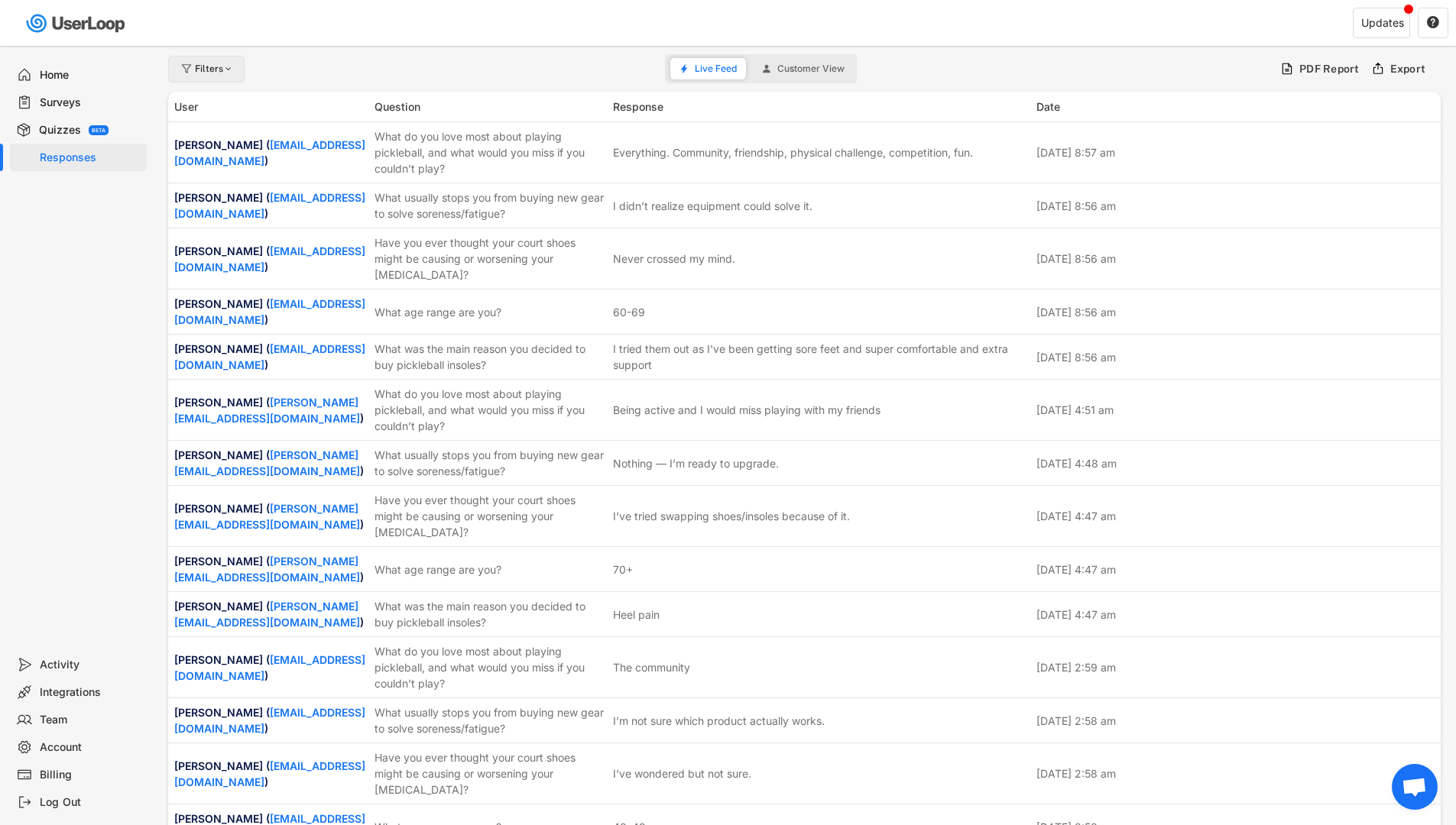
click at [210, 72] on div "Filters" at bounding box center [215, 68] width 40 height 9
select select
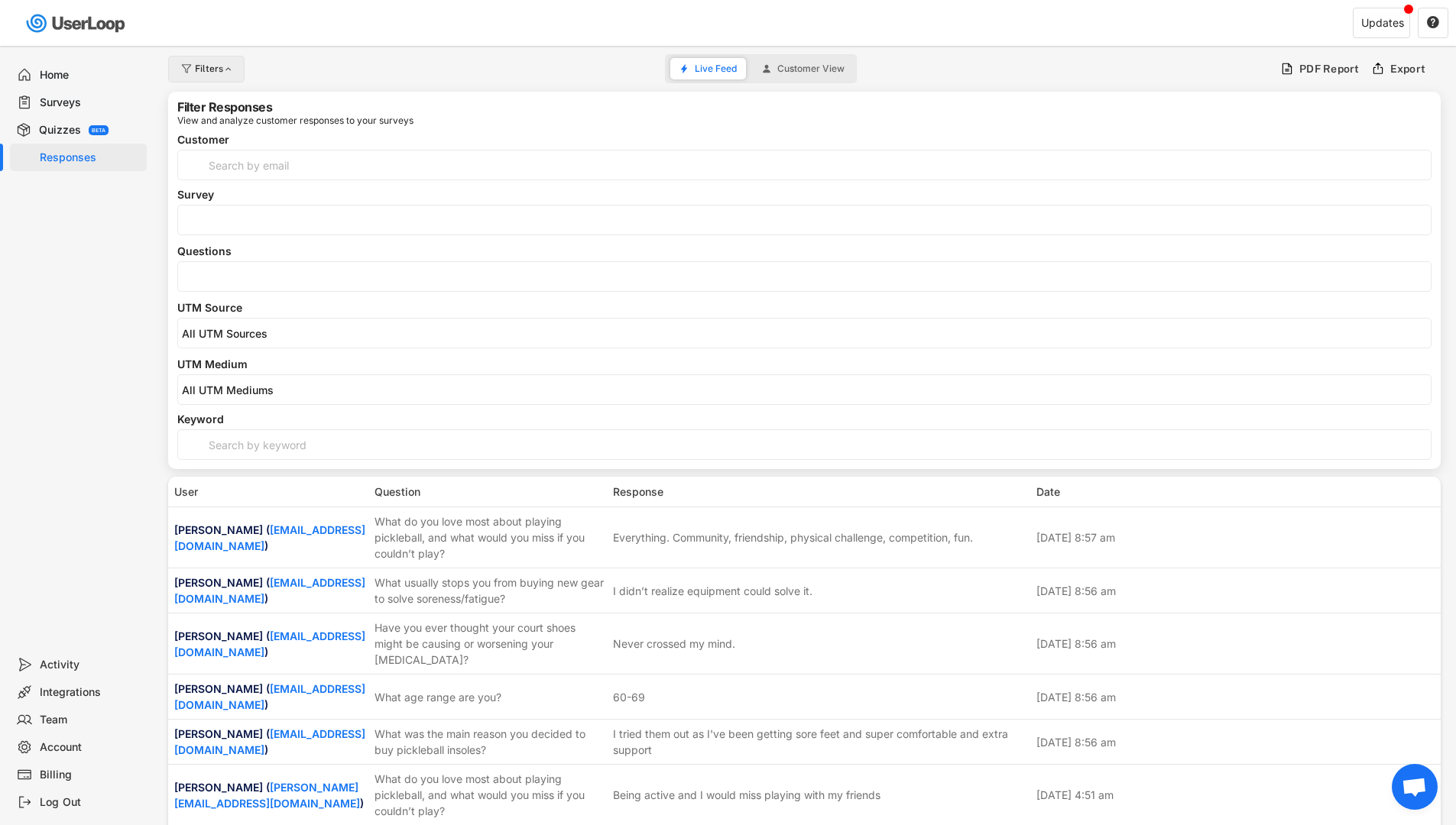
select select
click at [276, 267] on li at bounding box center [805, 275] width 1245 height 17
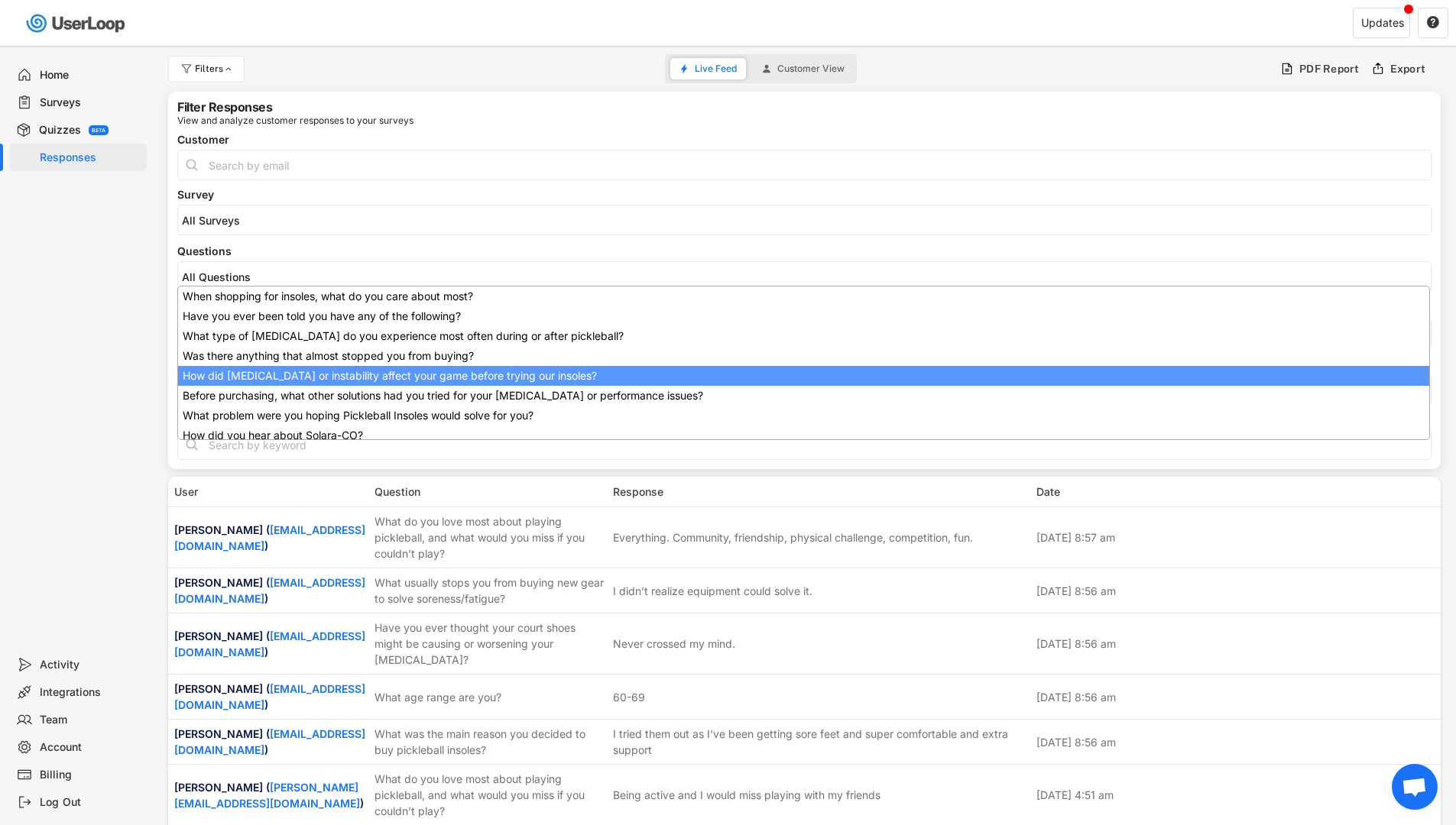
scroll to position [221, 0]
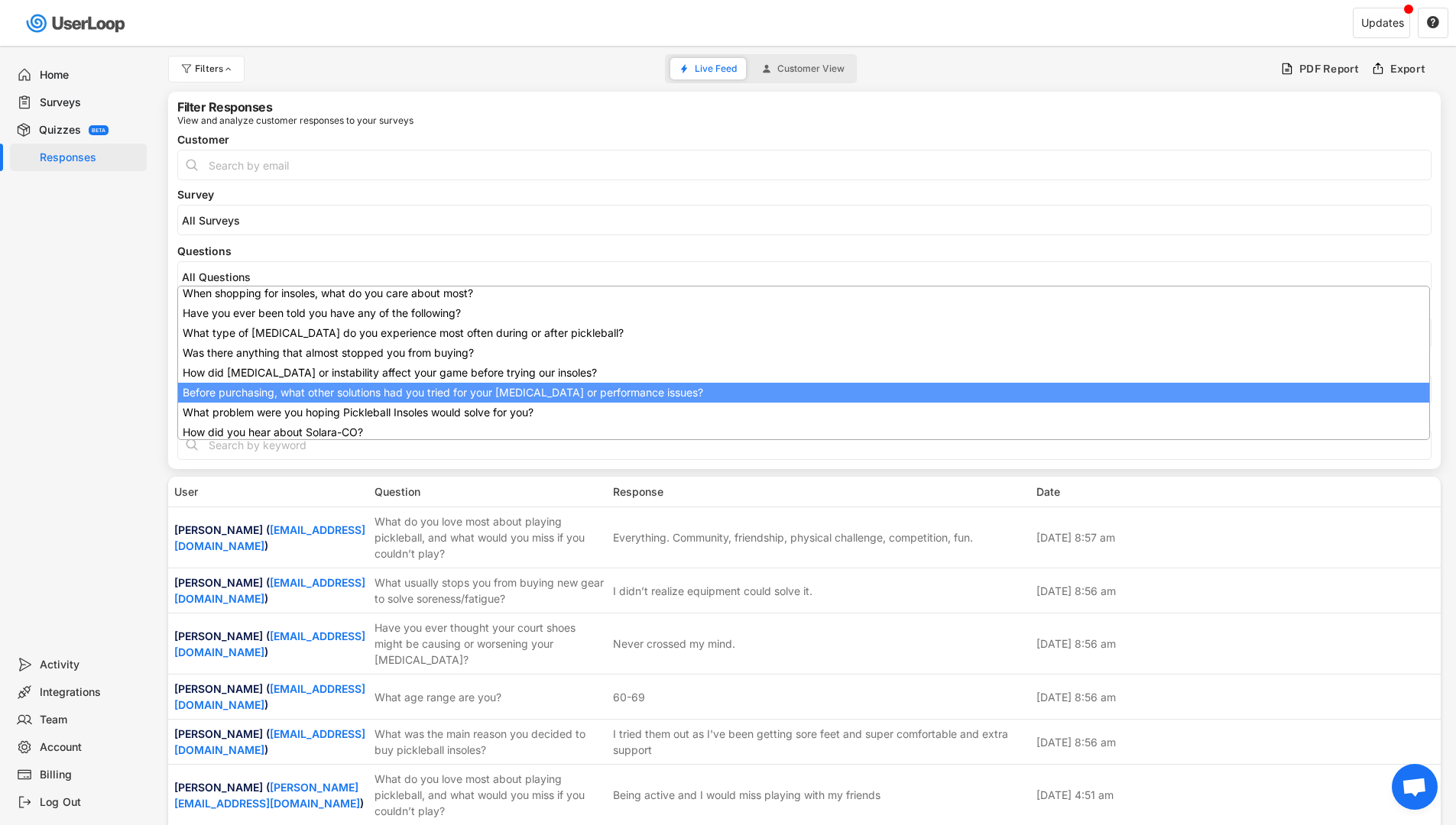
select select "1348695171700984260__LOOKUP__1750860700037x825280457659908100"
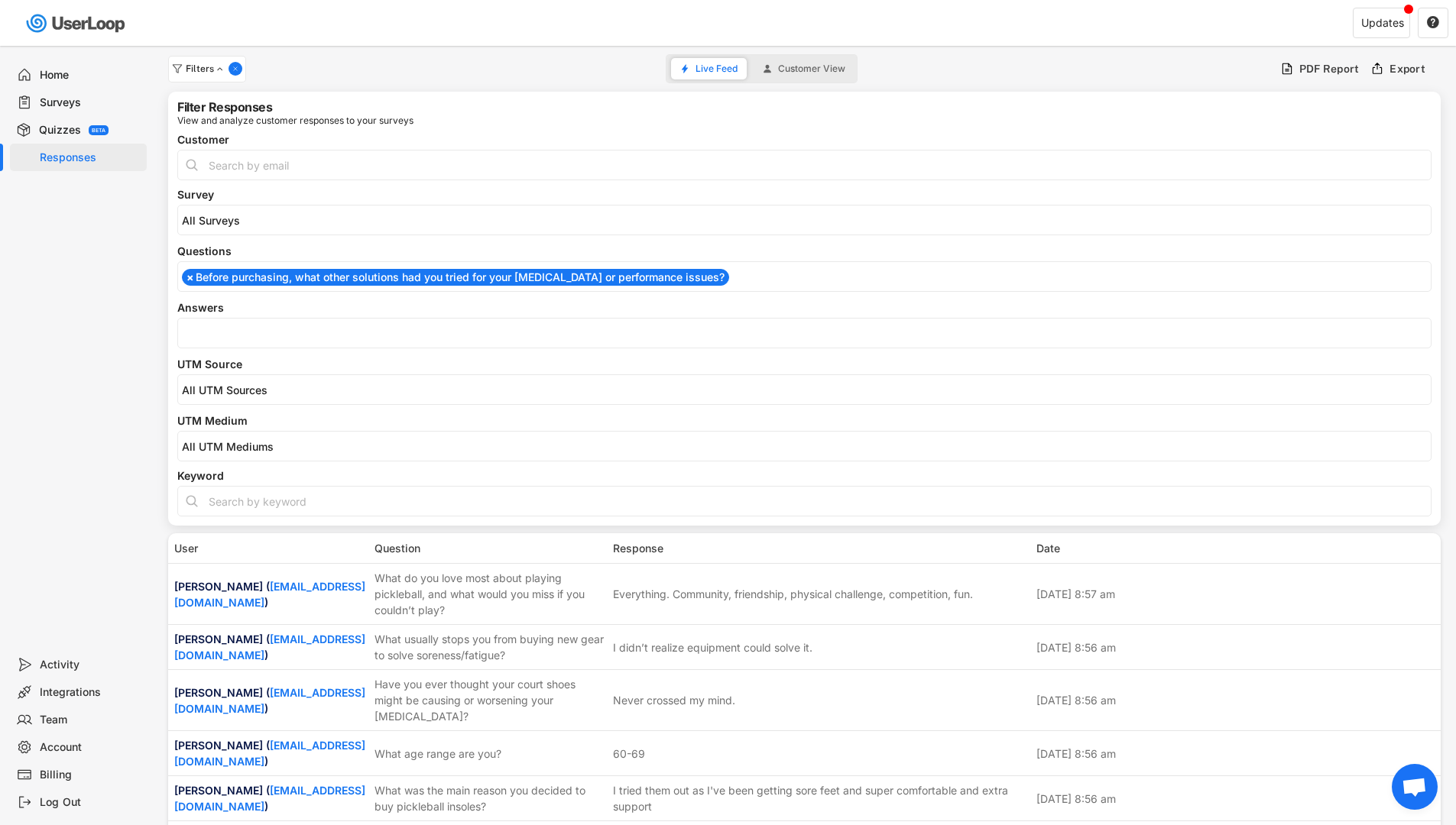
scroll to position [196, 0]
select select
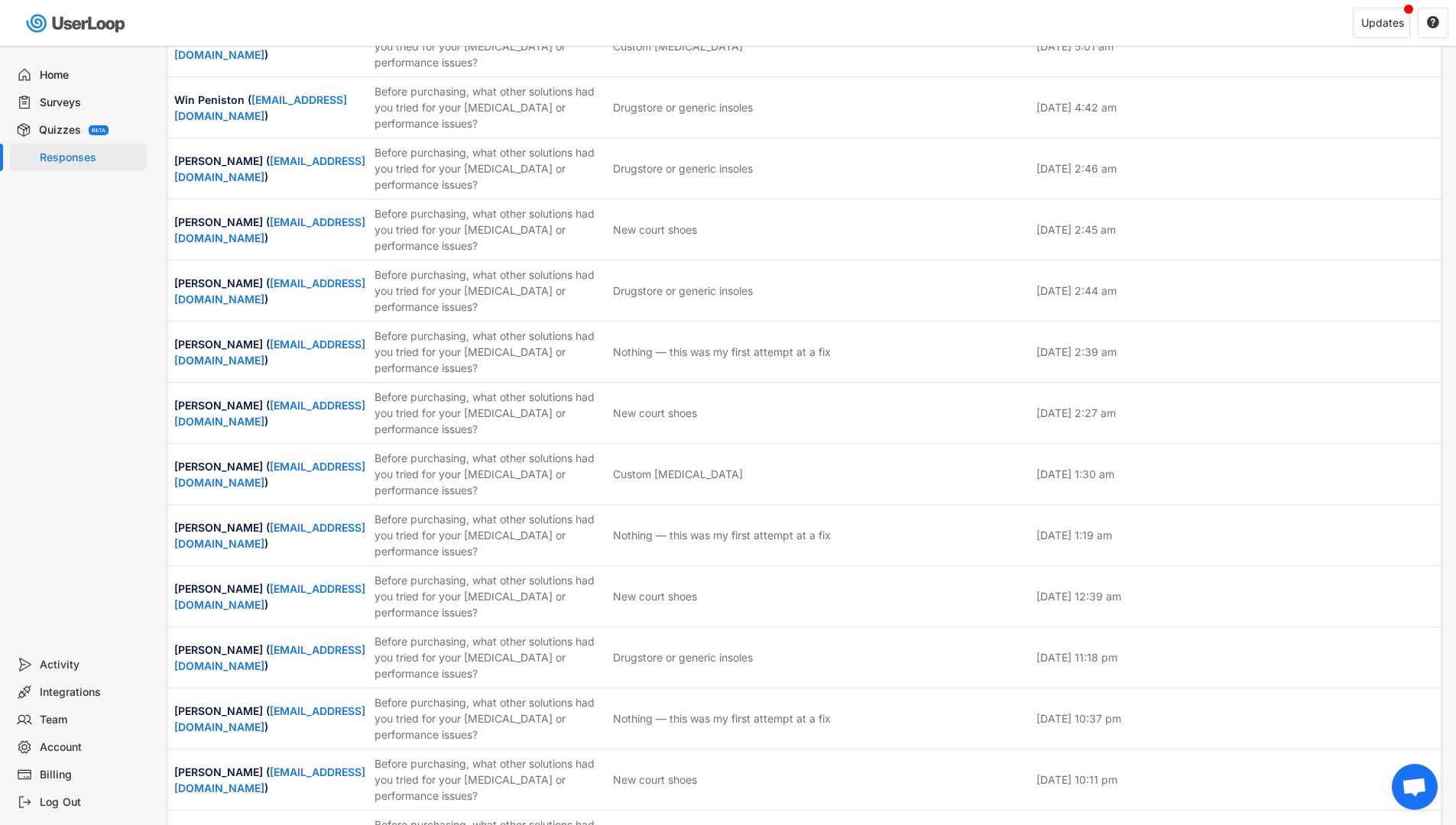
scroll to position [9429, 0]
